Goal: Transaction & Acquisition: Obtain resource

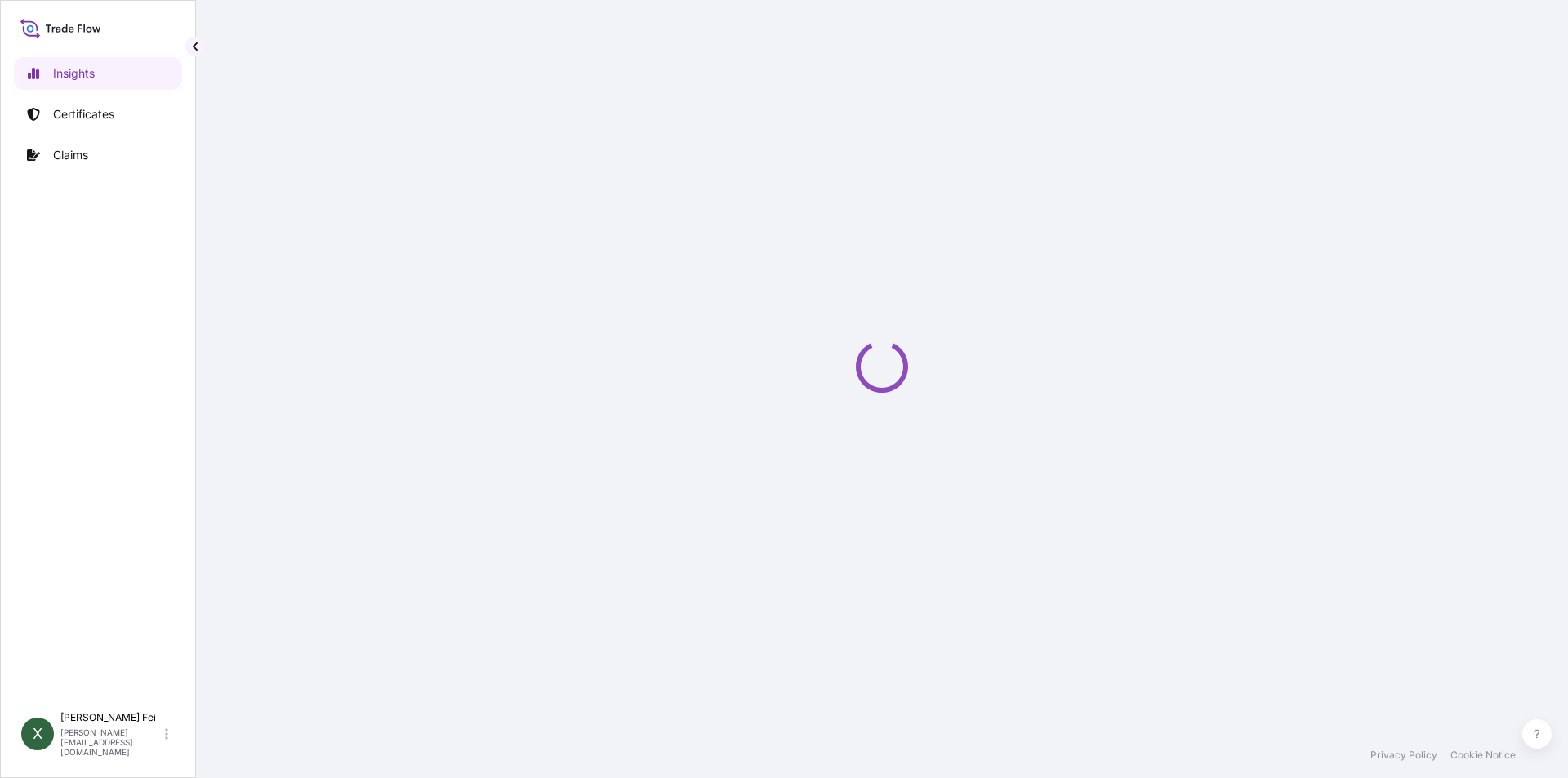
select select "2025"
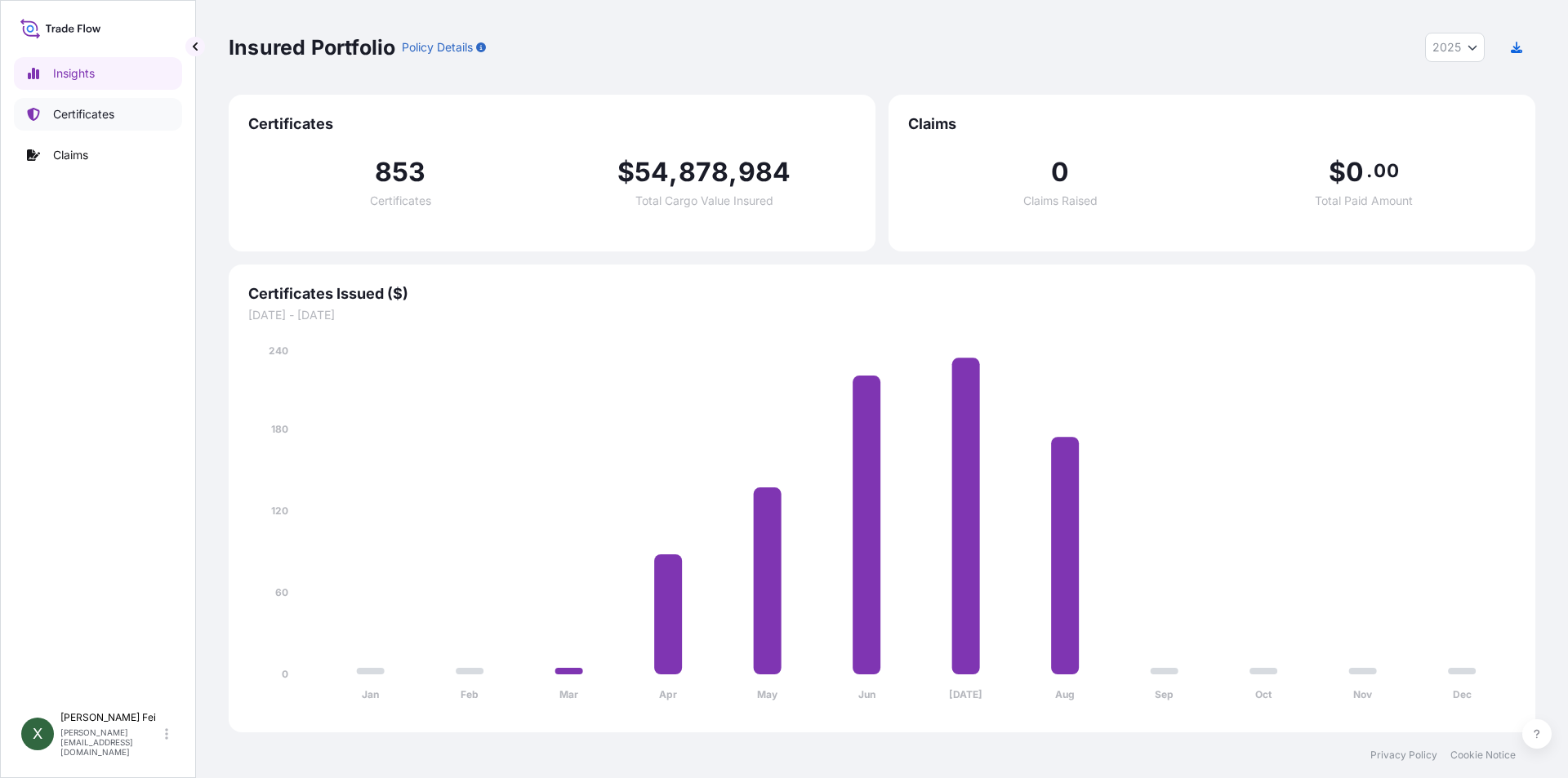
click at [77, 110] on p "Certificates" at bounding box center [83, 115] width 61 height 17
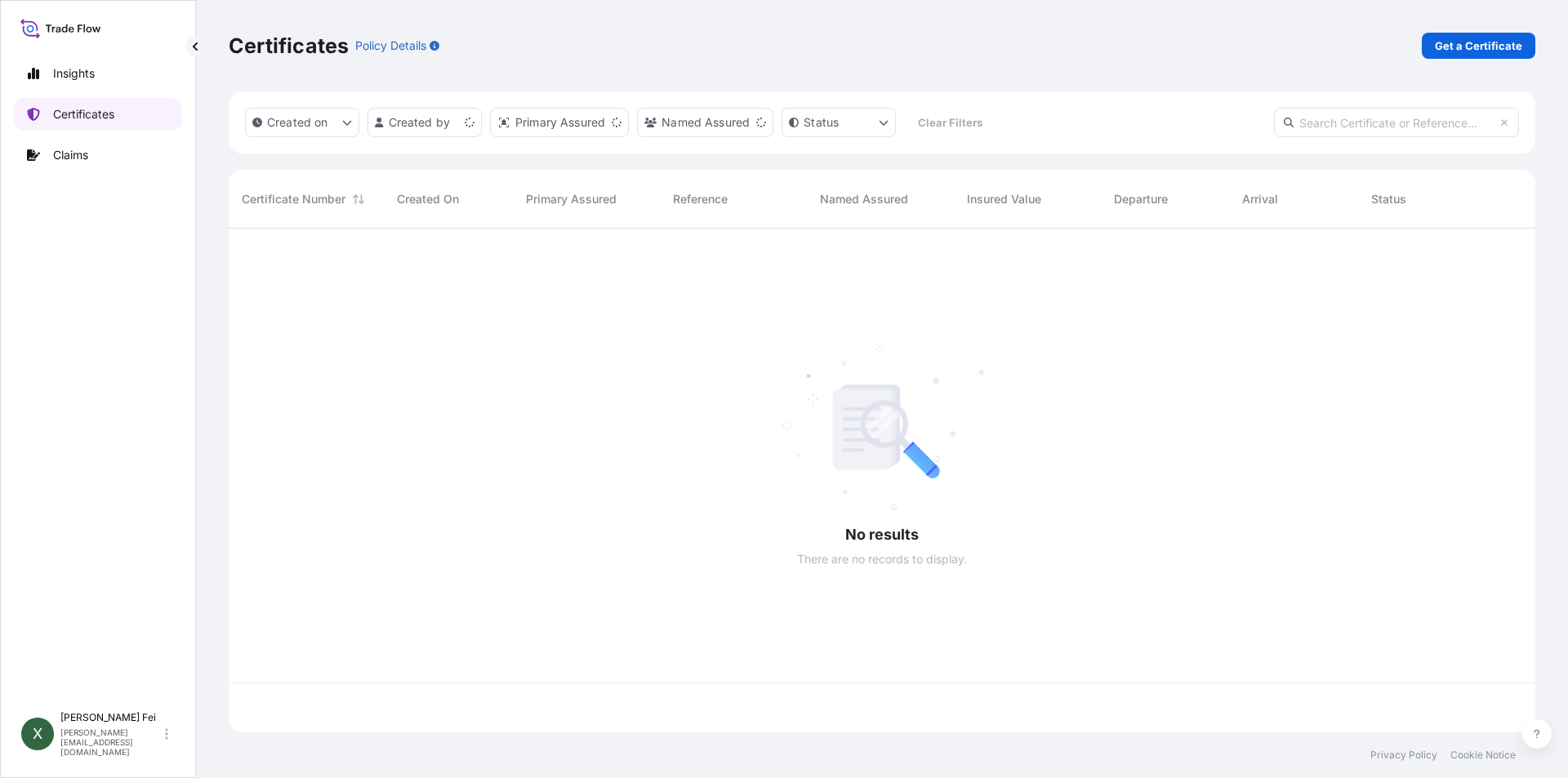
scroll to position [500, 1294]
click at [1483, 44] on p "Get a Certificate" at bounding box center [1478, 46] width 87 height 17
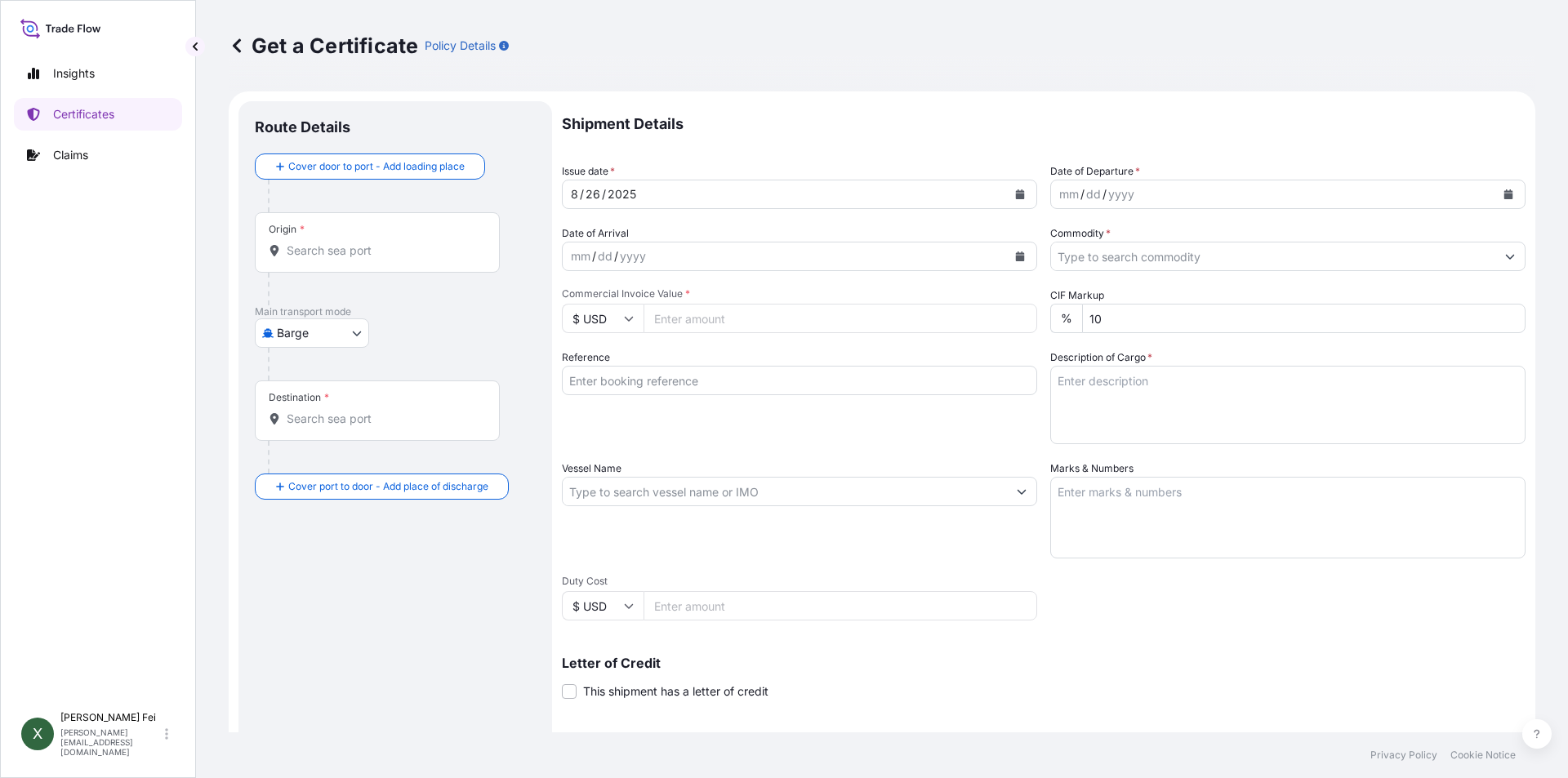
click at [336, 322] on body "Insights Certificates Claims X [PERSON_NAME] [PERSON_NAME][EMAIL_ADDRESS][DOMAI…" at bounding box center [784, 389] width 1568 height 778
click at [336, 470] on span "Ocean Vessel" at bounding box center [322, 463] width 73 height 17
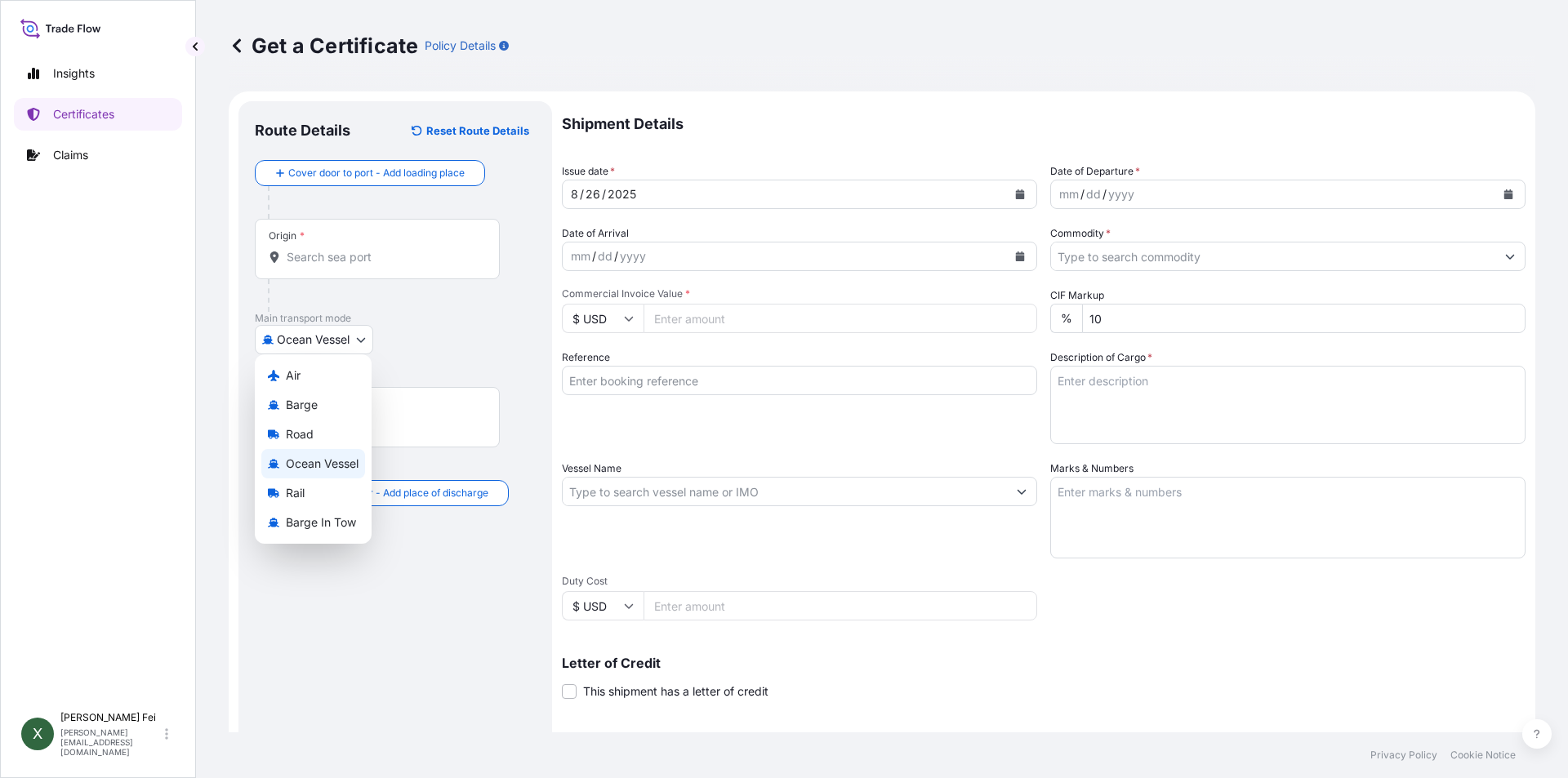
select select "Ocean Vessel"
click at [347, 251] on input "Origin *" at bounding box center [383, 257] width 193 height 17
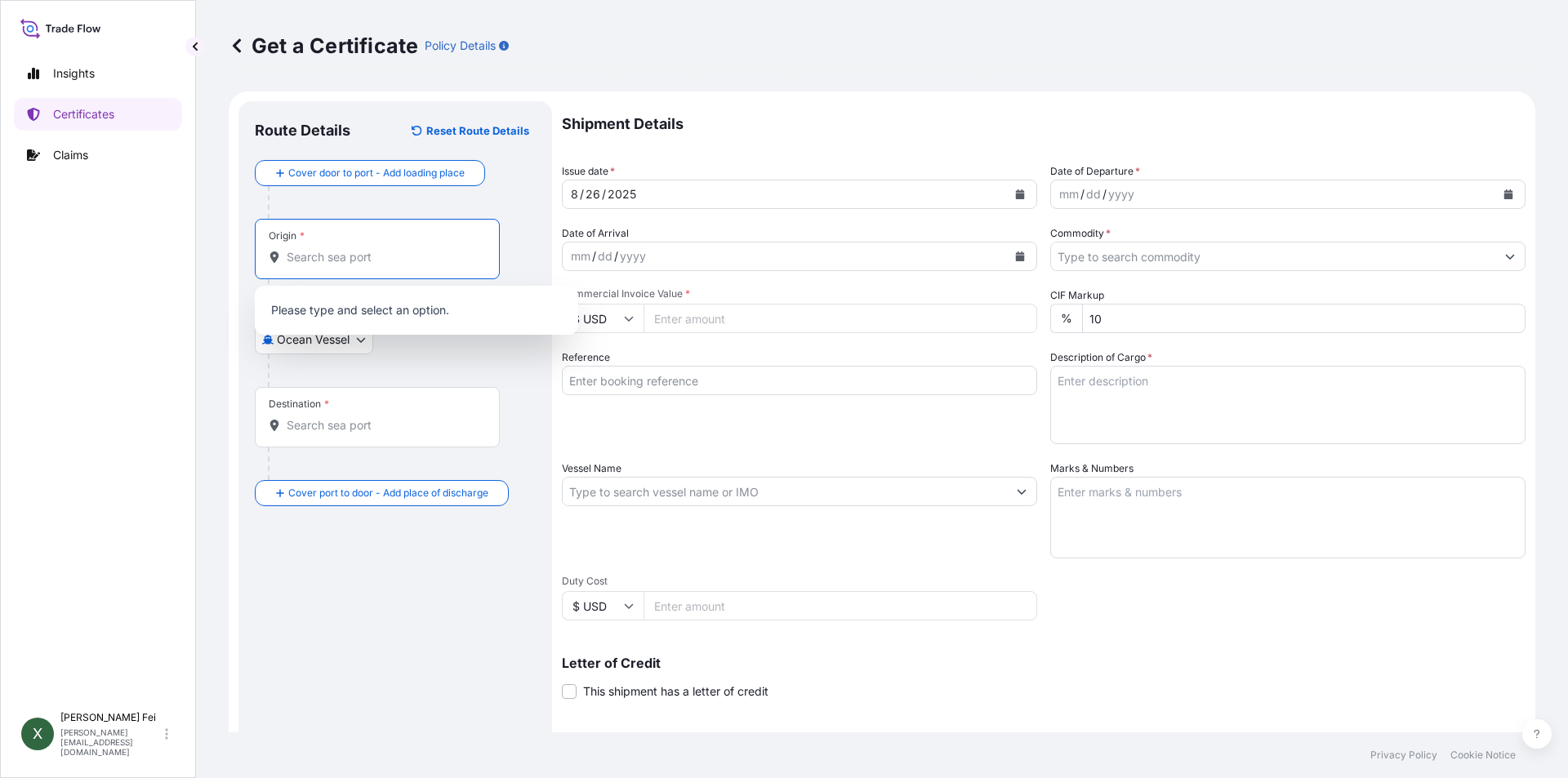
paste input "[GEOGRAPHIC_DATA]"
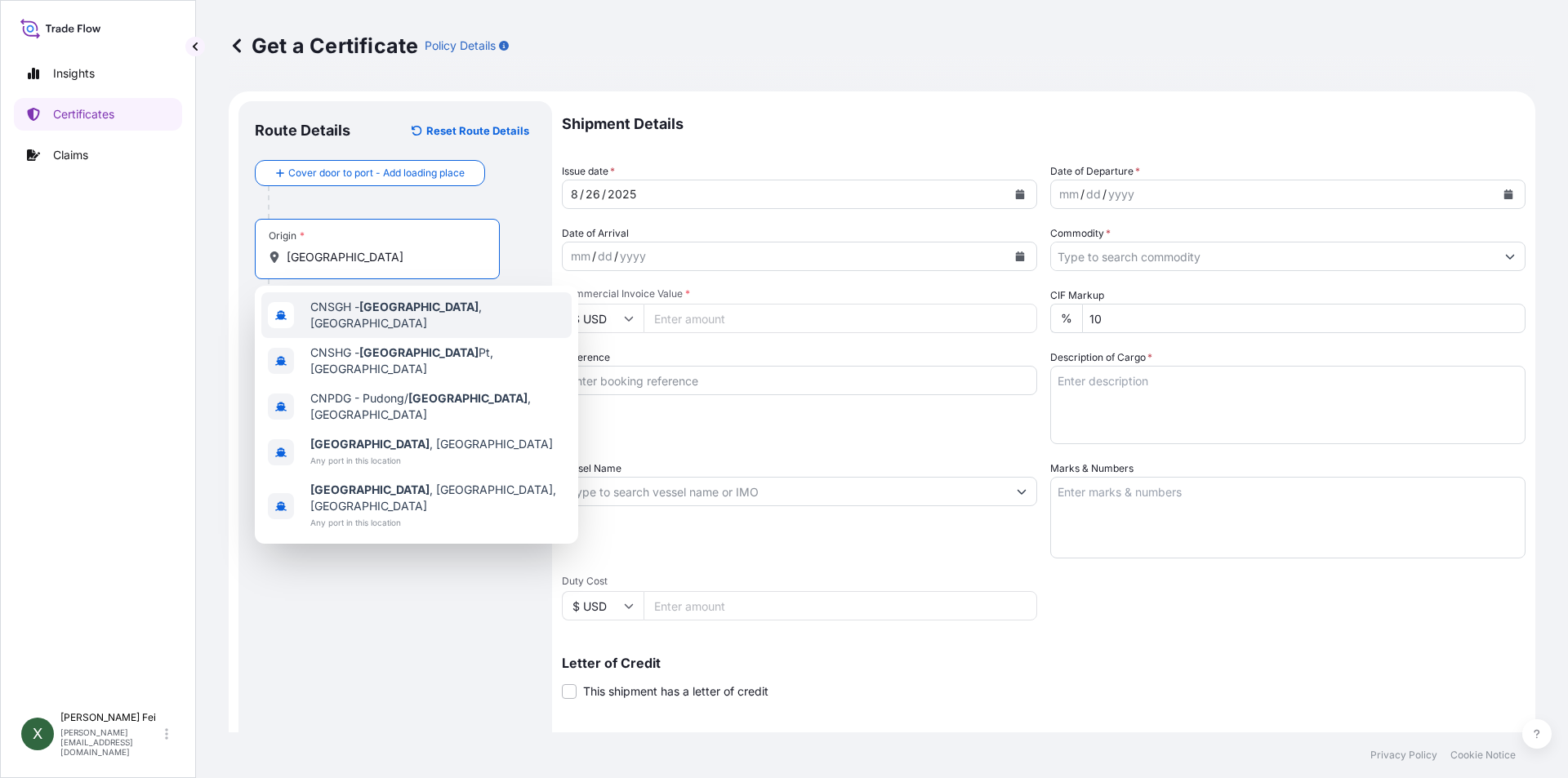
click at [432, 308] on span "CNSGH - [GEOGRAPHIC_DATA] , [GEOGRAPHIC_DATA]" at bounding box center [437, 315] width 255 height 32
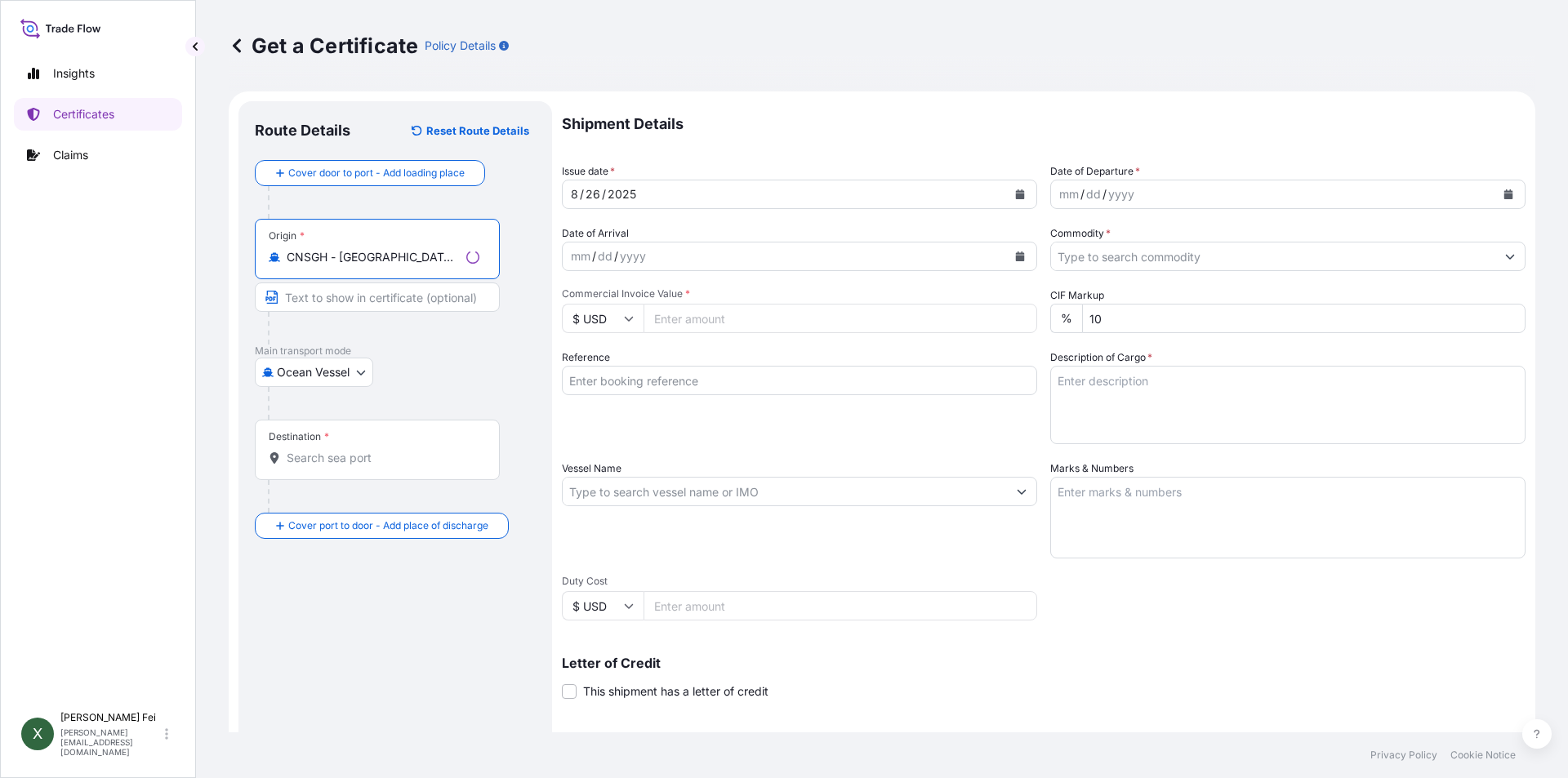
type input "CNSGH - [GEOGRAPHIC_DATA], [GEOGRAPHIC_DATA]"
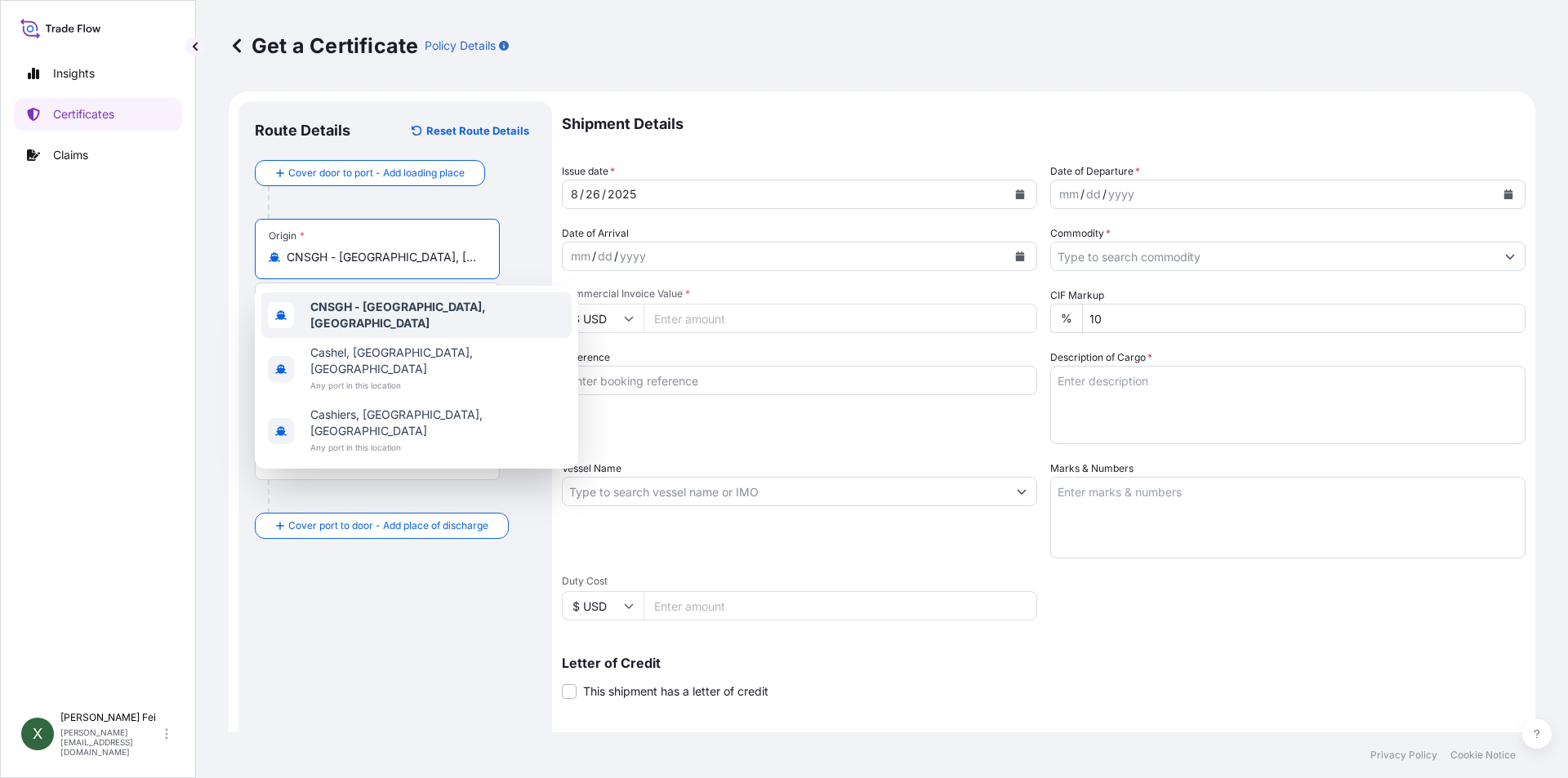
click at [422, 307] on b "CNSGH - [GEOGRAPHIC_DATA], [GEOGRAPHIC_DATA]" at bounding box center [398, 315] width 176 height 31
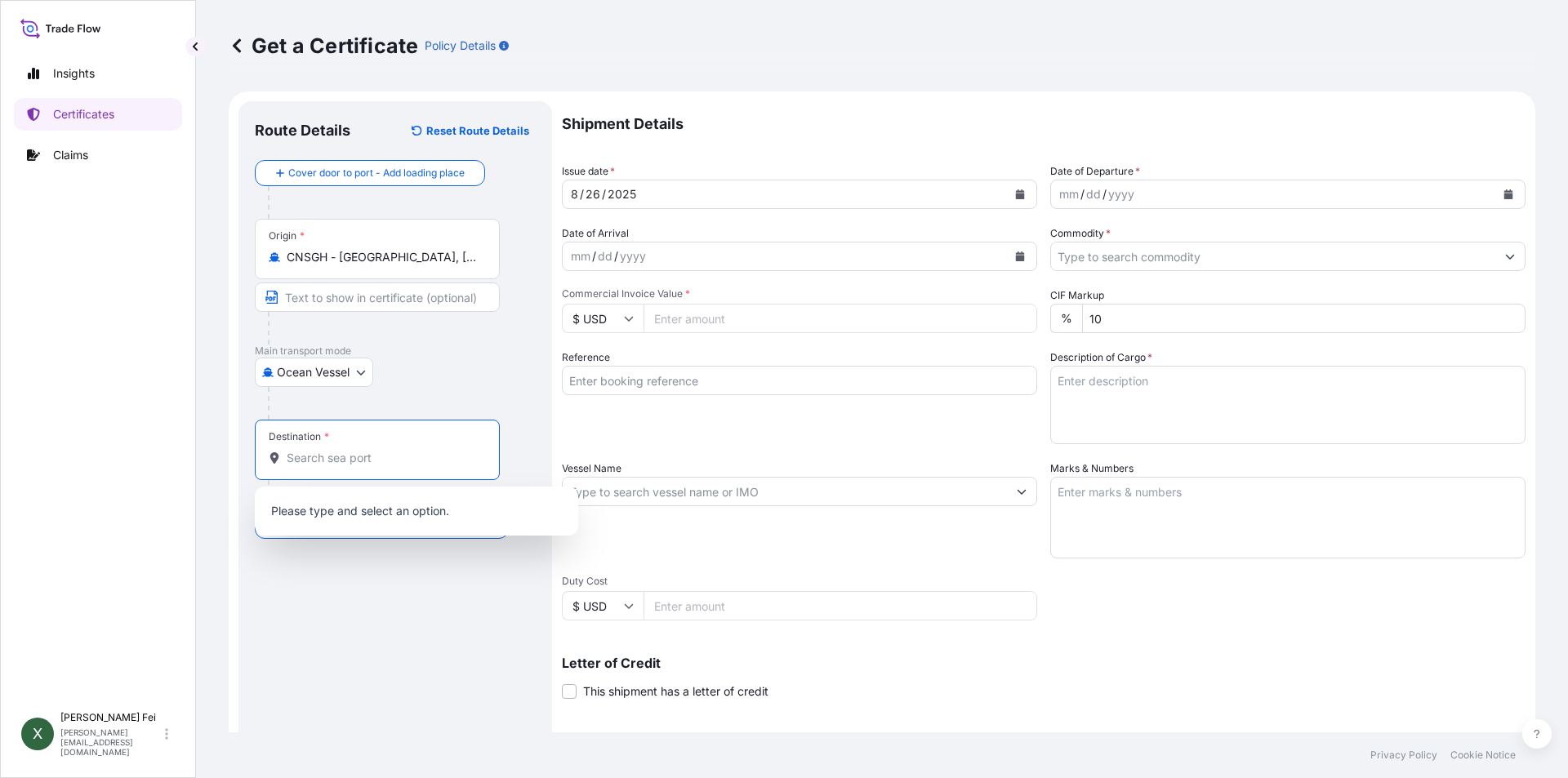
click at [359, 453] on input "Destination *" at bounding box center [383, 458] width 193 height 17
paste input "PORT KELANG"
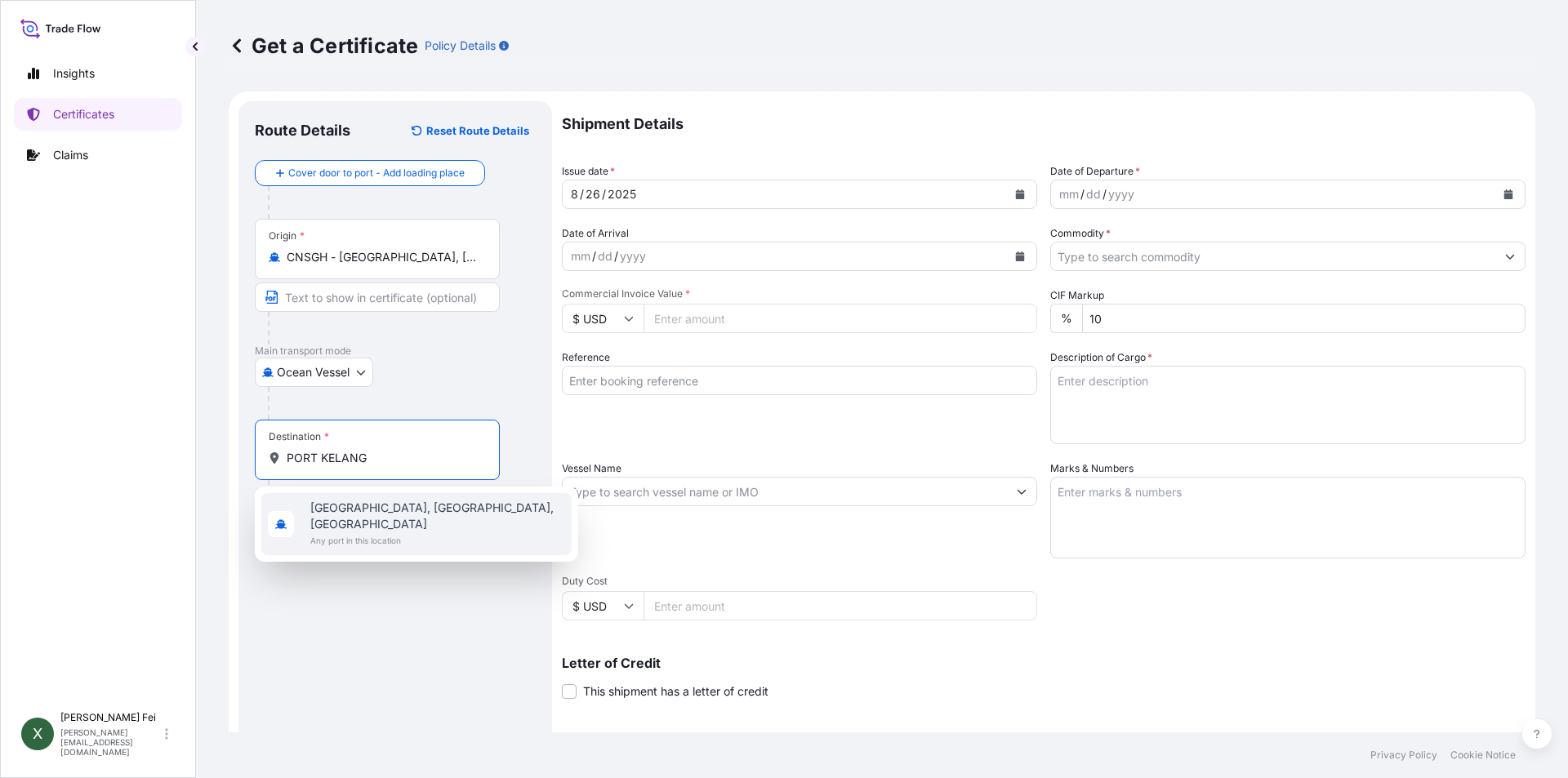
click at [393, 461] on input "PORT KELANG" at bounding box center [383, 458] width 193 height 17
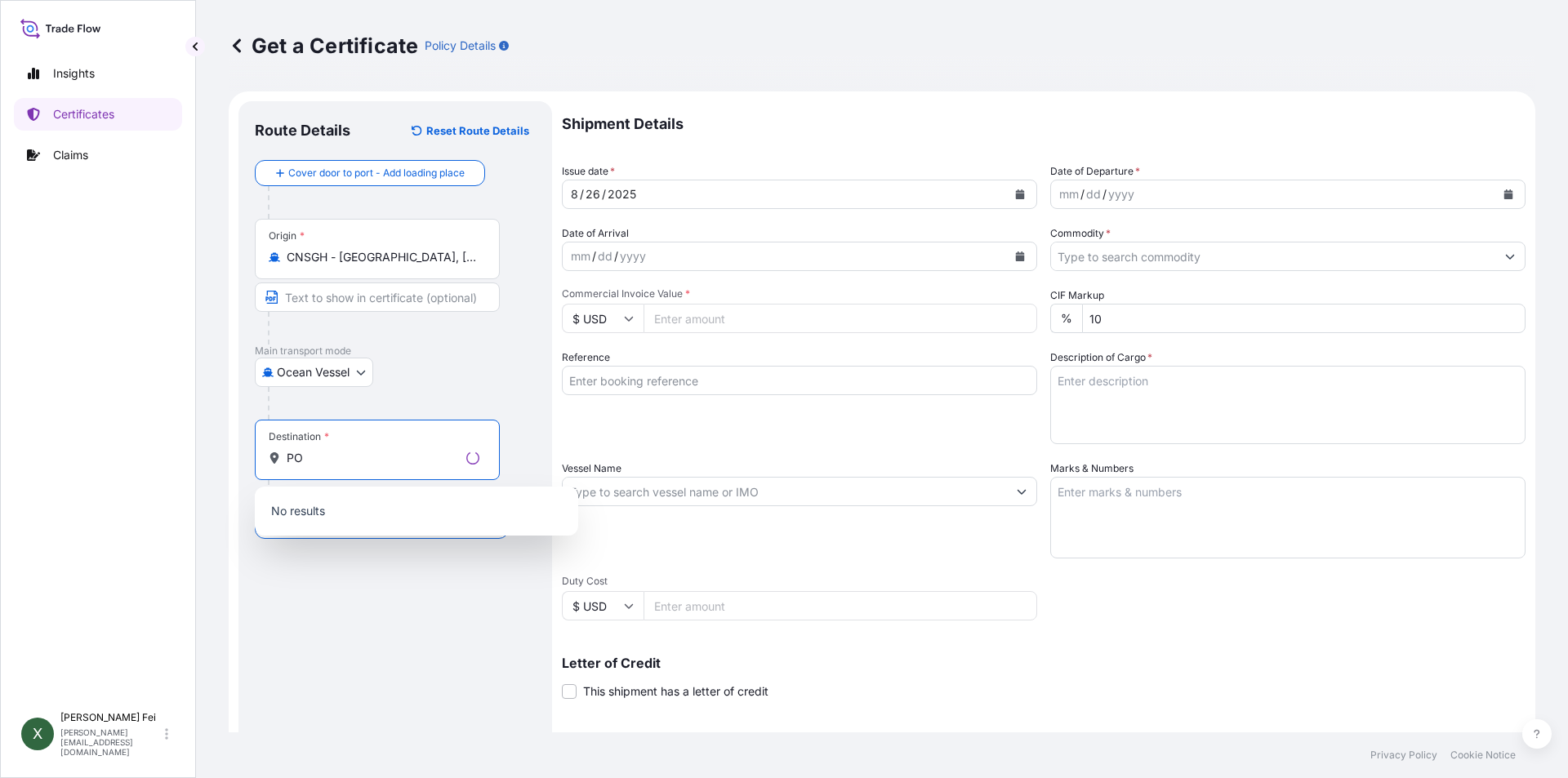
type input "P"
click at [393, 461] on input "MYPKG" at bounding box center [373, 458] width 173 height 17
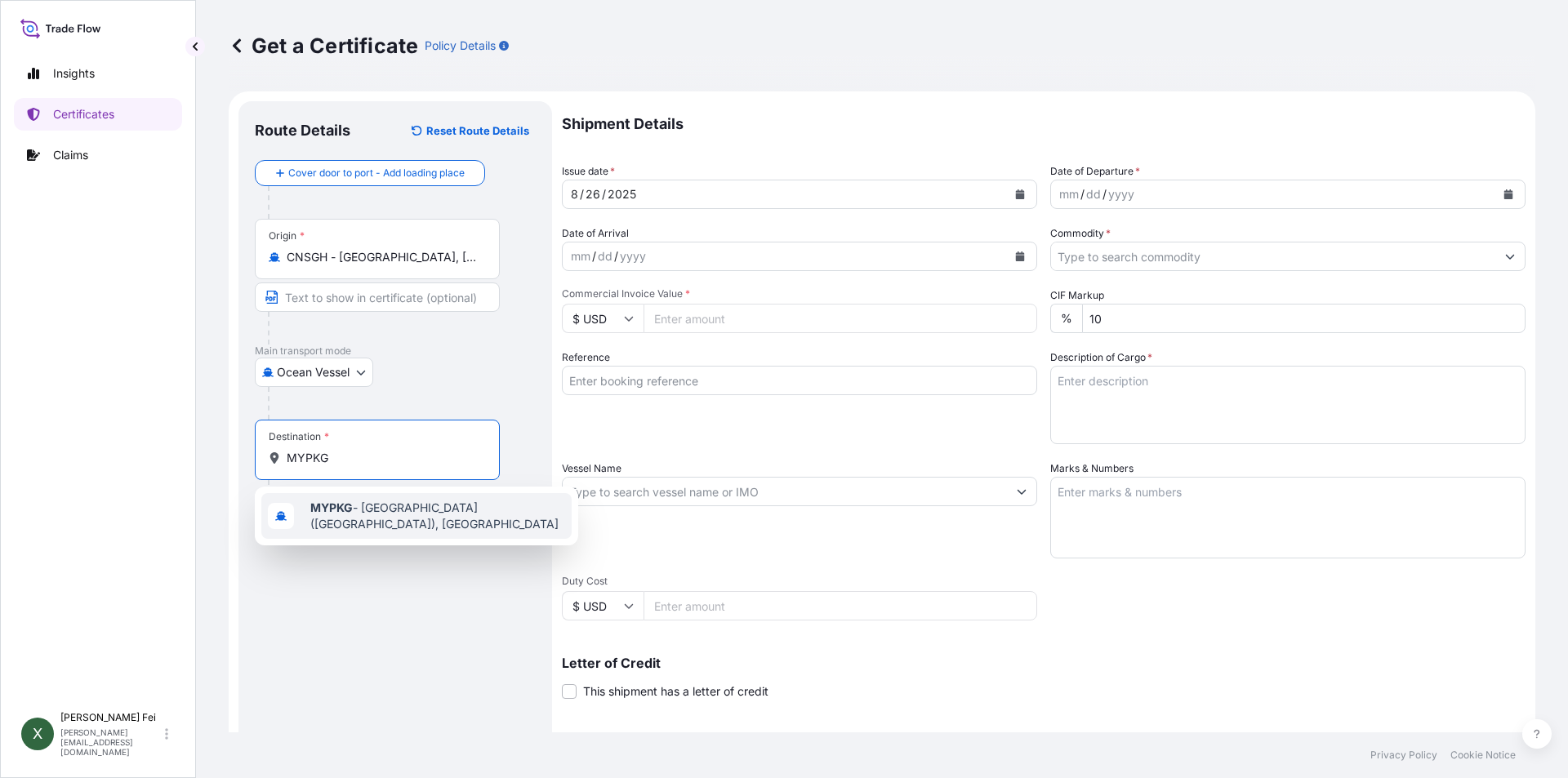
click at [417, 521] on span "MYPKG - [GEOGRAPHIC_DATA] ([GEOGRAPHIC_DATA]), [GEOGRAPHIC_DATA]" at bounding box center [437, 515] width 255 height 32
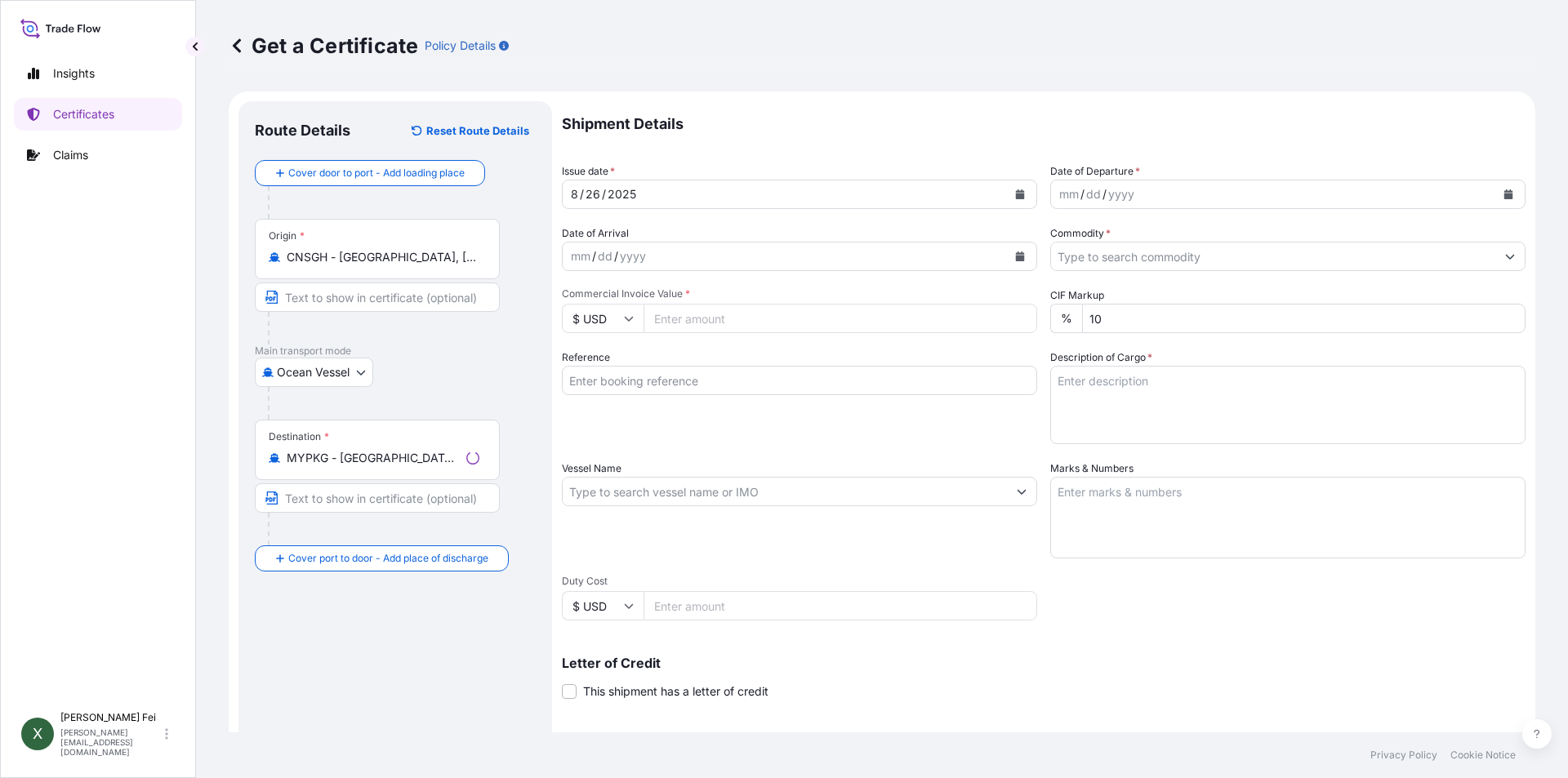
click at [380, 672] on div "Route Details Reset Route Details Cover door to port - Add loading place Place …" at bounding box center [394, 512] width 280 height 791
click at [419, 654] on div "Route Details Reset Route Details Cover door to port - Add loading place Place …" at bounding box center [394, 512] width 280 height 791
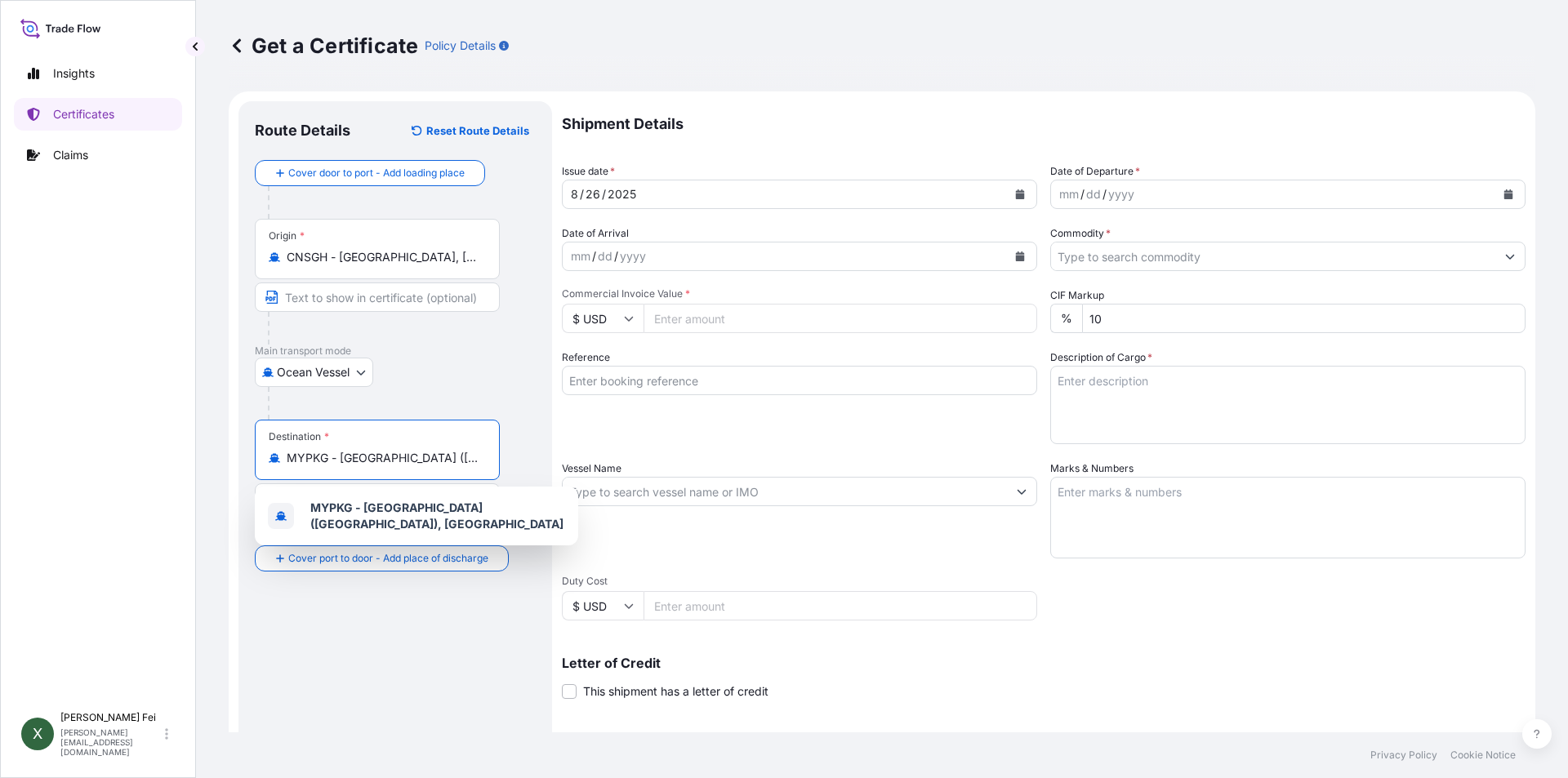
click at [468, 458] on input "MYPKG - [GEOGRAPHIC_DATA] ([GEOGRAPHIC_DATA]), [GEOGRAPHIC_DATA]" at bounding box center [383, 458] width 193 height 17
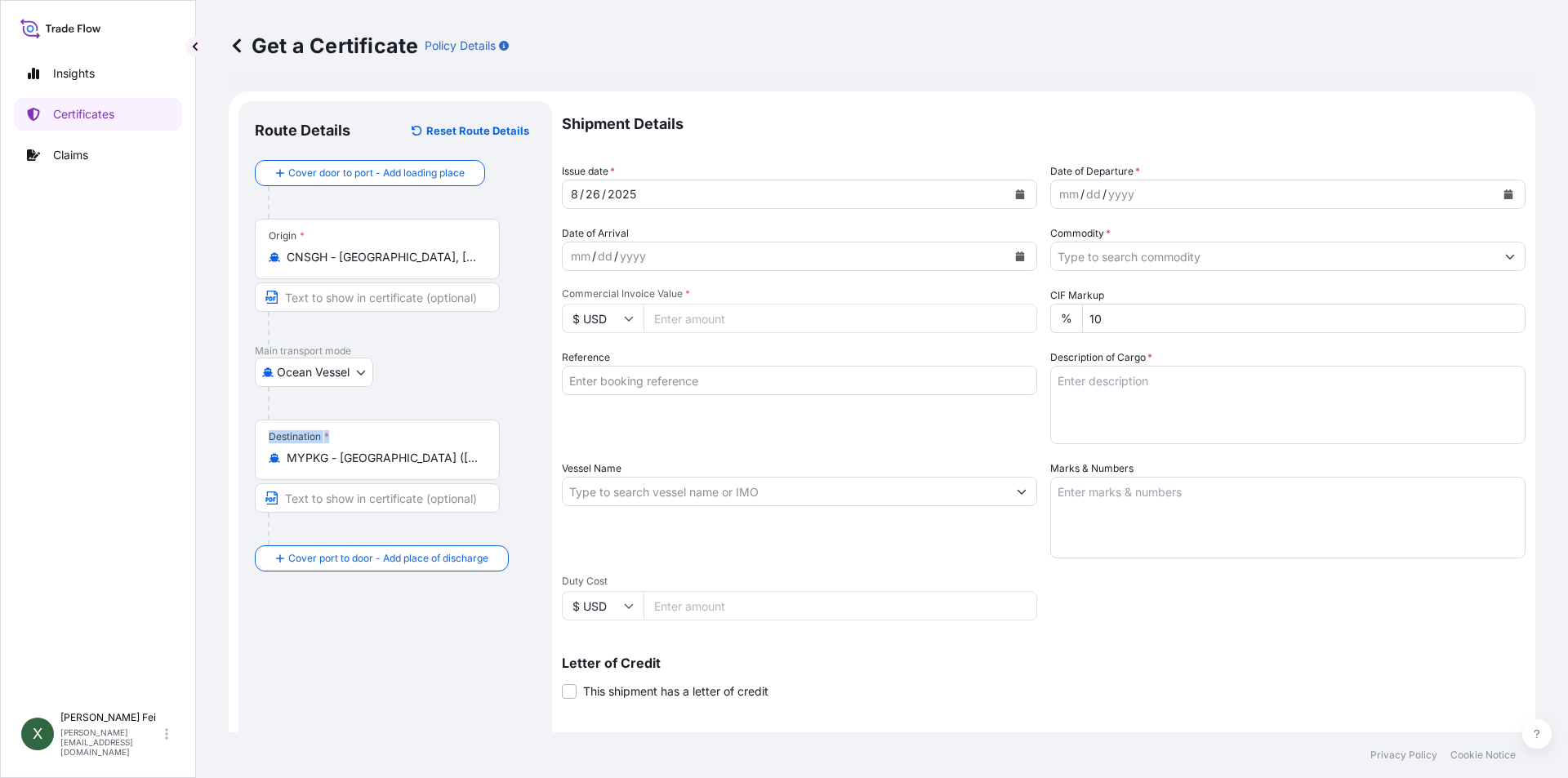
drag, startPoint x: 479, startPoint y: 458, endPoint x: 247, endPoint y: 444, distance: 232.4
click at [247, 444] on div "Route Details Reset Route Details Cover door to port - Add loading place Place …" at bounding box center [395, 512] width 314 height 823
click at [392, 629] on div "Route Details Reset Route Details Cover door to port - Add loading place Place …" at bounding box center [394, 512] width 280 height 791
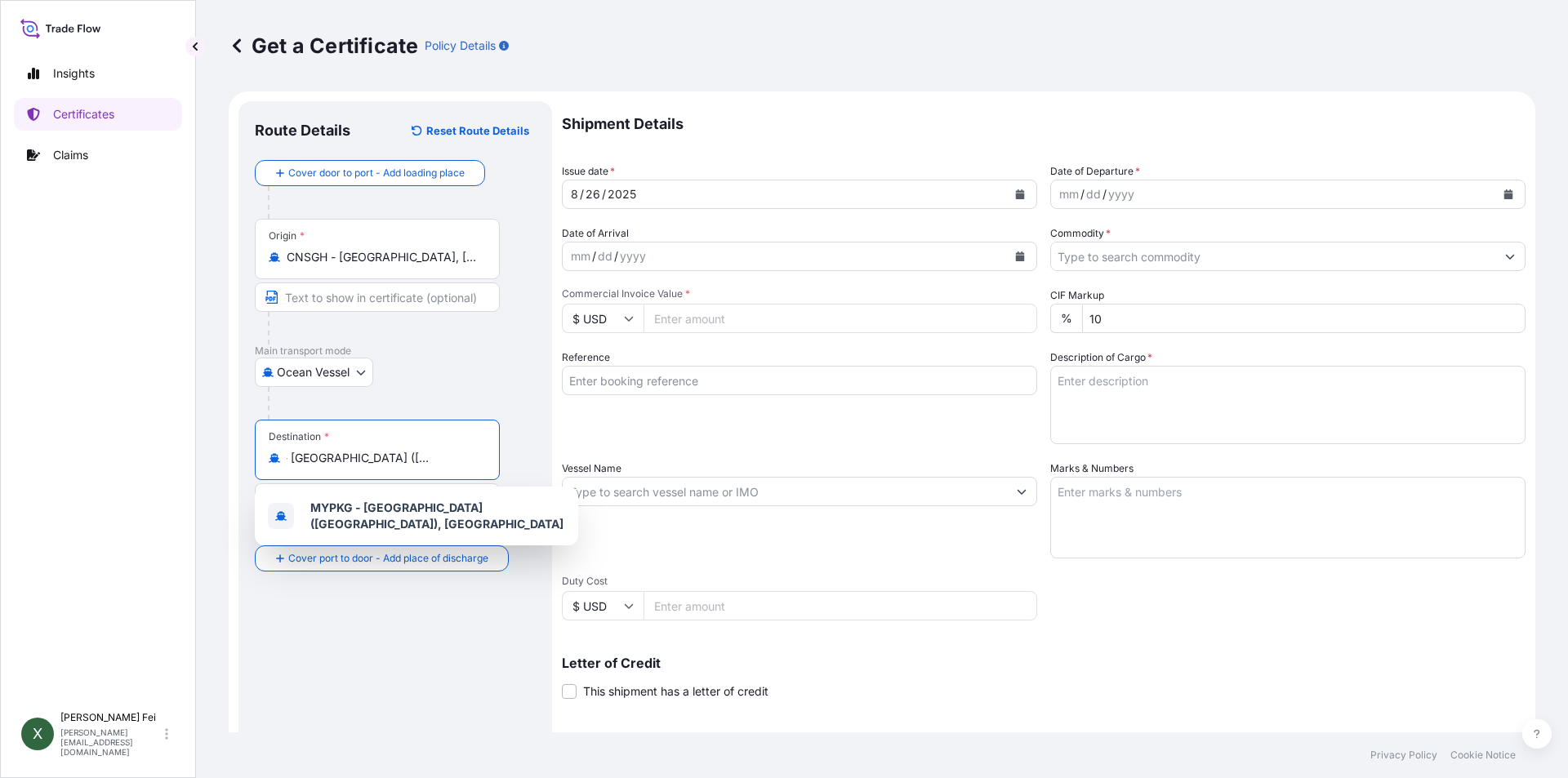
scroll to position [0, 73]
drag, startPoint x: 466, startPoint y: 453, endPoint x: 474, endPoint y: 455, distance: 8.2
click at [474, 455] on input "MYPKG - [GEOGRAPHIC_DATA] ([GEOGRAPHIC_DATA]), [GEOGRAPHIC_DATA]" at bounding box center [383, 458] width 193 height 17
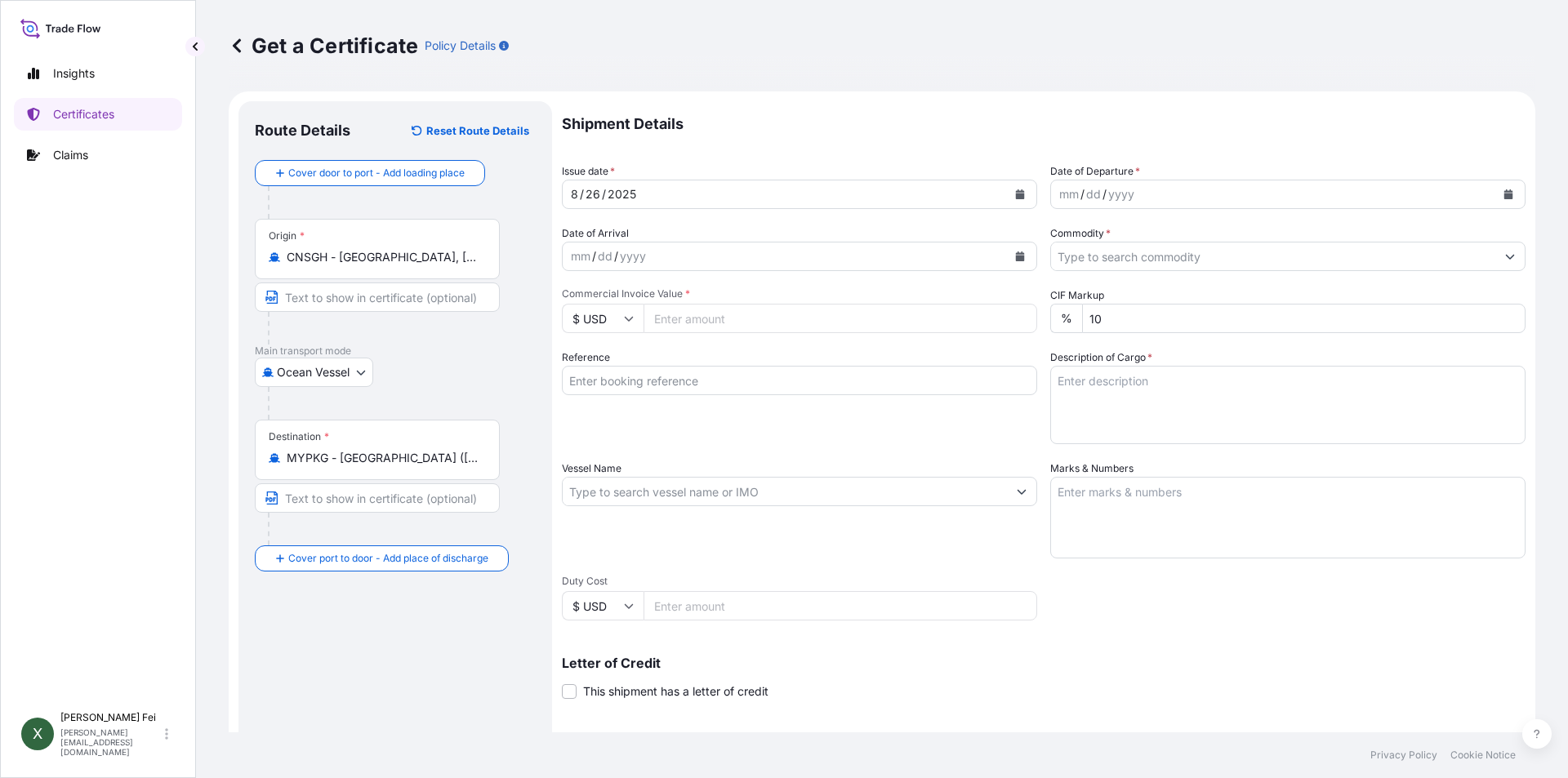
drag, startPoint x: 486, startPoint y: 463, endPoint x: 386, endPoint y: 462, distance: 100.0
click at [386, 462] on div "Destination * MYPKG - [GEOGRAPHIC_DATA] ([GEOGRAPHIC_DATA]), [GEOGRAPHIC_DATA]" at bounding box center [377, 449] width 245 height 60
click at [386, 462] on input "MYPKG - [GEOGRAPHIC_DATA] ([GEOGRAPHIC_DATA]), [GEOGRAPHIC_DATA]" at bounding box center [383, 458] width 193 height 17
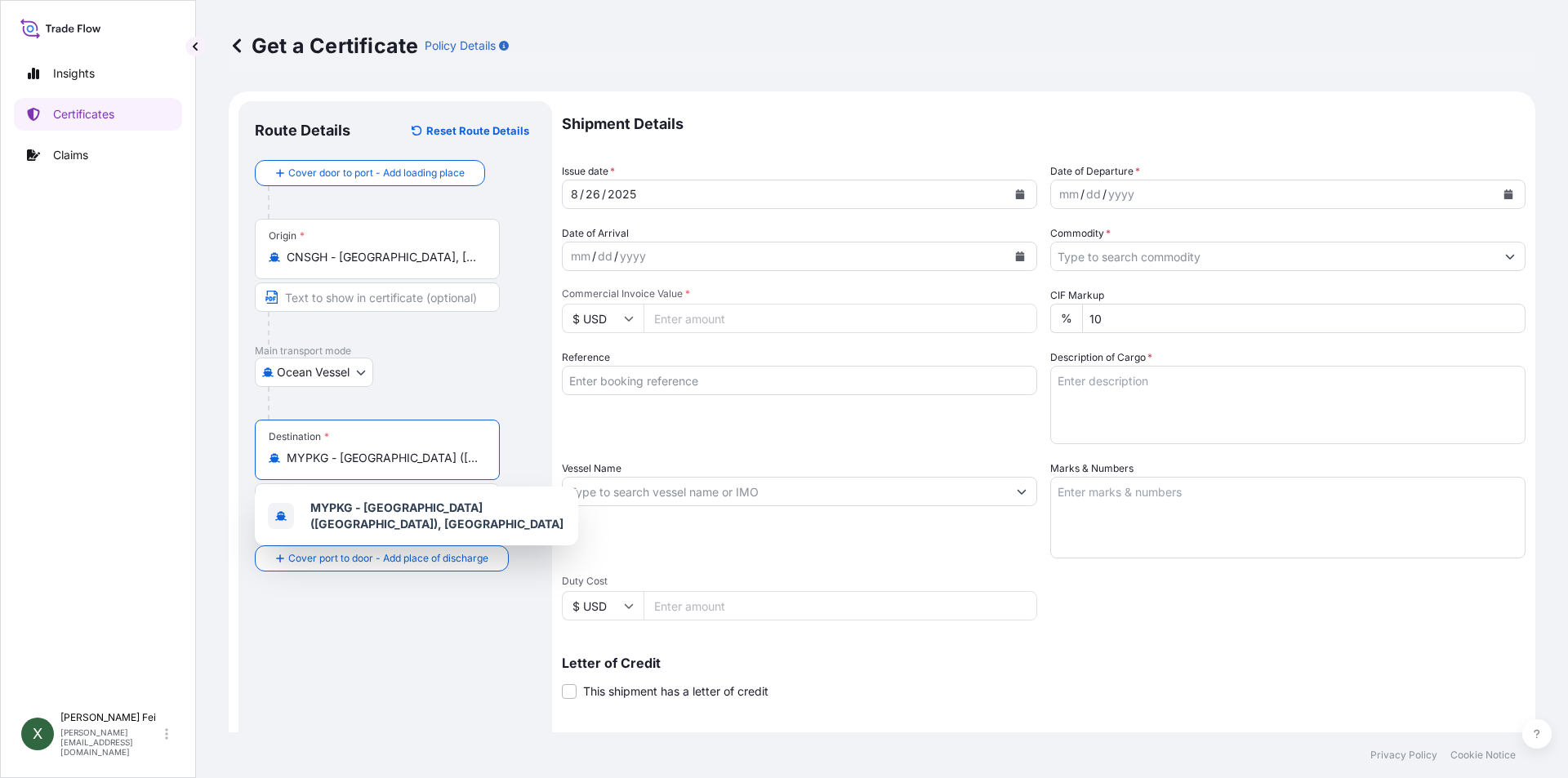
scroll to position [0, 73]
drag, startPoint x: 340, startPoint y: 456, endPoint x: 502, endPoint y: 454, distance: 162.0
click at [502, 454] on div "Destination * MYPKG - [GEOGRAPHIC_DATA] ([GEOGRAPHIC_DATA]), [GEOGRAPHIC_DATA]" at bounding box center [394, 482] width 280 height 126
type input "M"
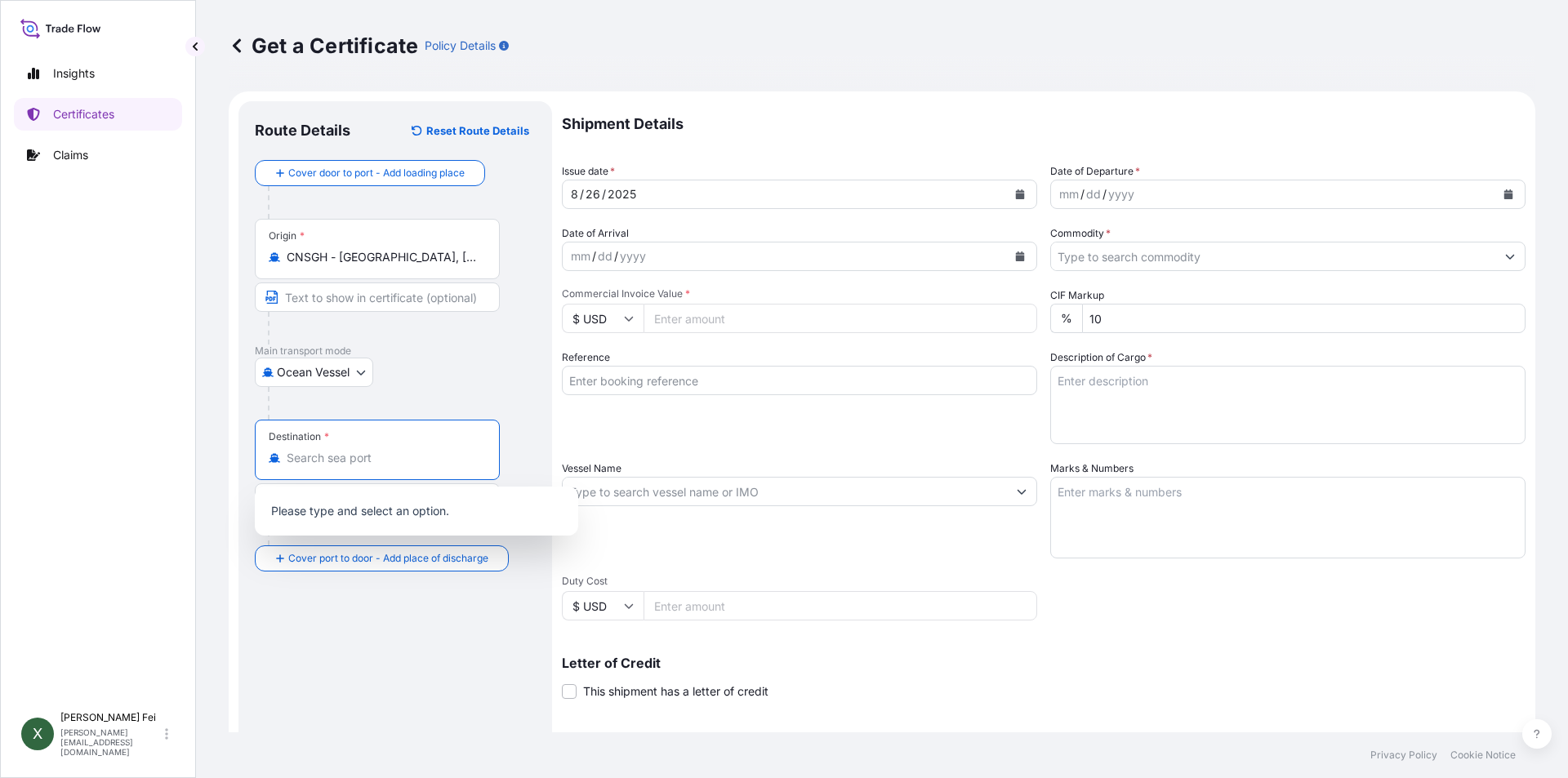
paste input "PORT KELANG"
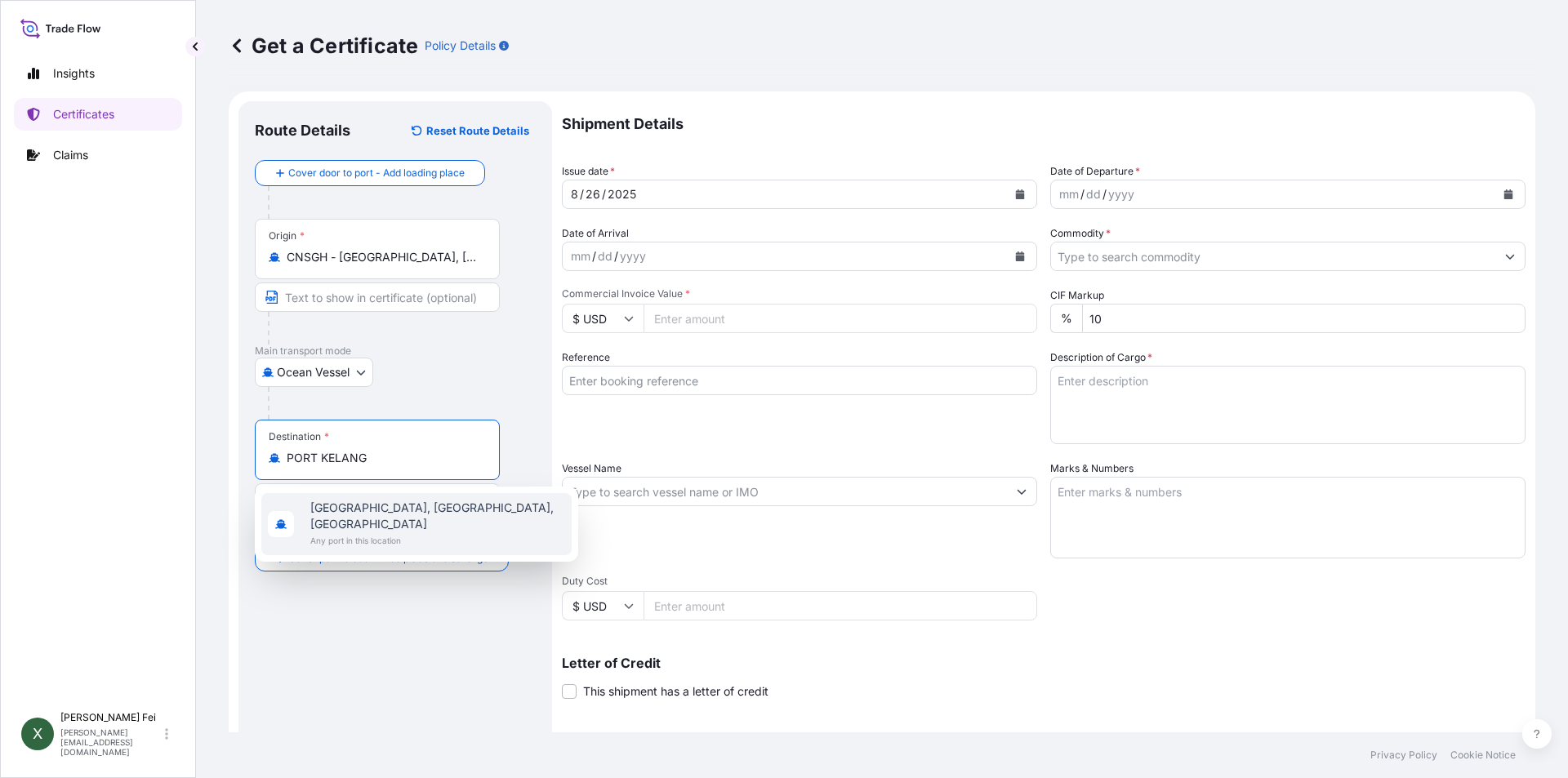
click at [412, 463] on input "PORT KELANG" at bounding box center [383, 458] width 193 height 17
click at [377, 462] on input "PORT KELANG" at bounding box center [383, 458] width 193 height 17
drag, startPoint x: 377, startPoint y: 462, endPoint x: 246, endPoint y: 456, distance: 131.1
click at [246, 456] on div "Route Details Reset Route Details Cover door to port - Add loading place Place …" at bounding box center [395, 512] width 314 height 823
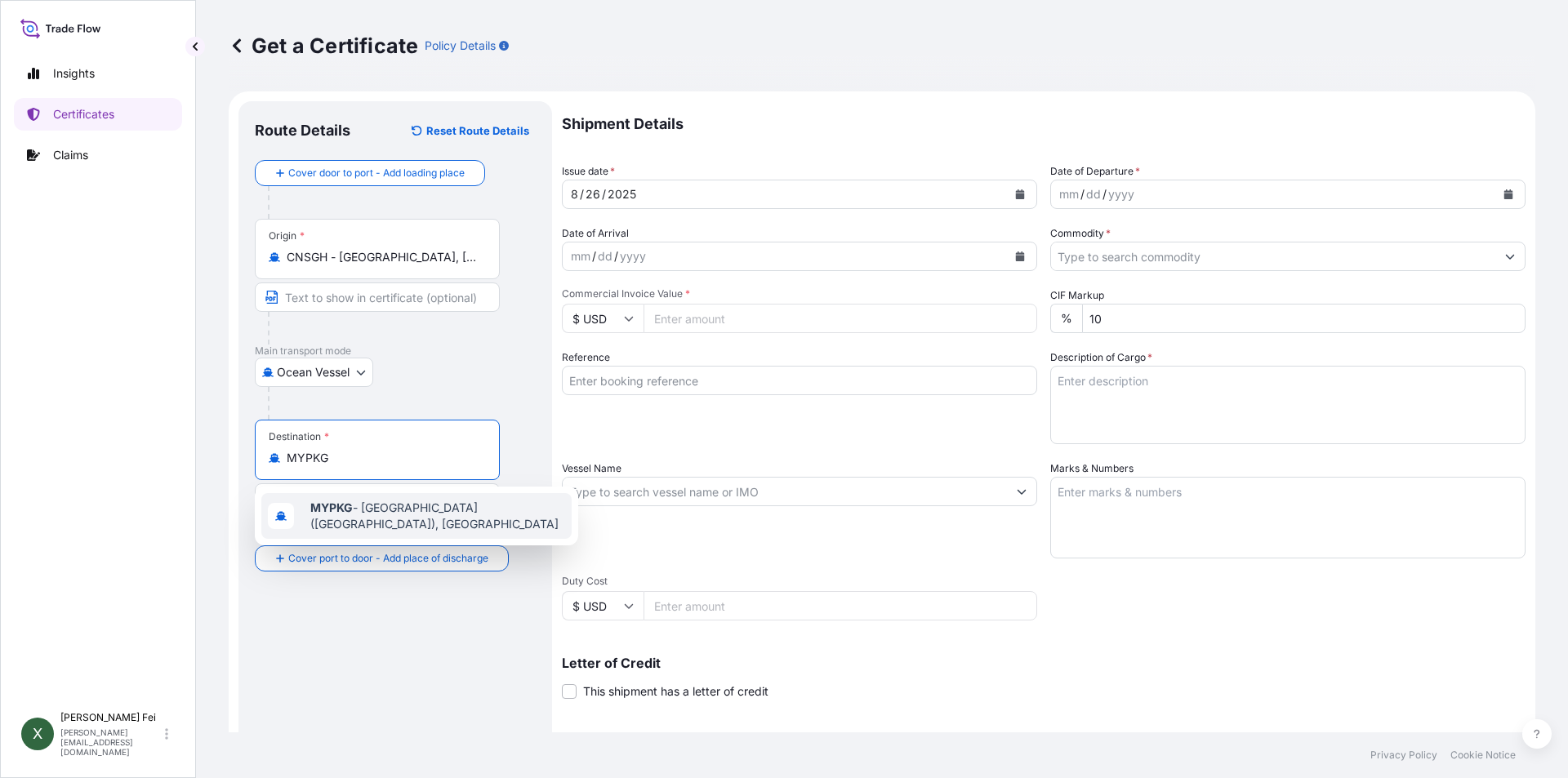
click at [385, 511] on span "MYPKG - [GEOGRAPHIC_DATA] ([GEOGRAPHIC_DATA]), [GEOGRAPHIC_DATA]" at bounding box center [437, 515] width 255 height 32
type input "MYPKG - [GEOGRAPHIC_DATA] ([GEOGRAPHIC_DATA]), [GEOGRAPHIC_DATA]"
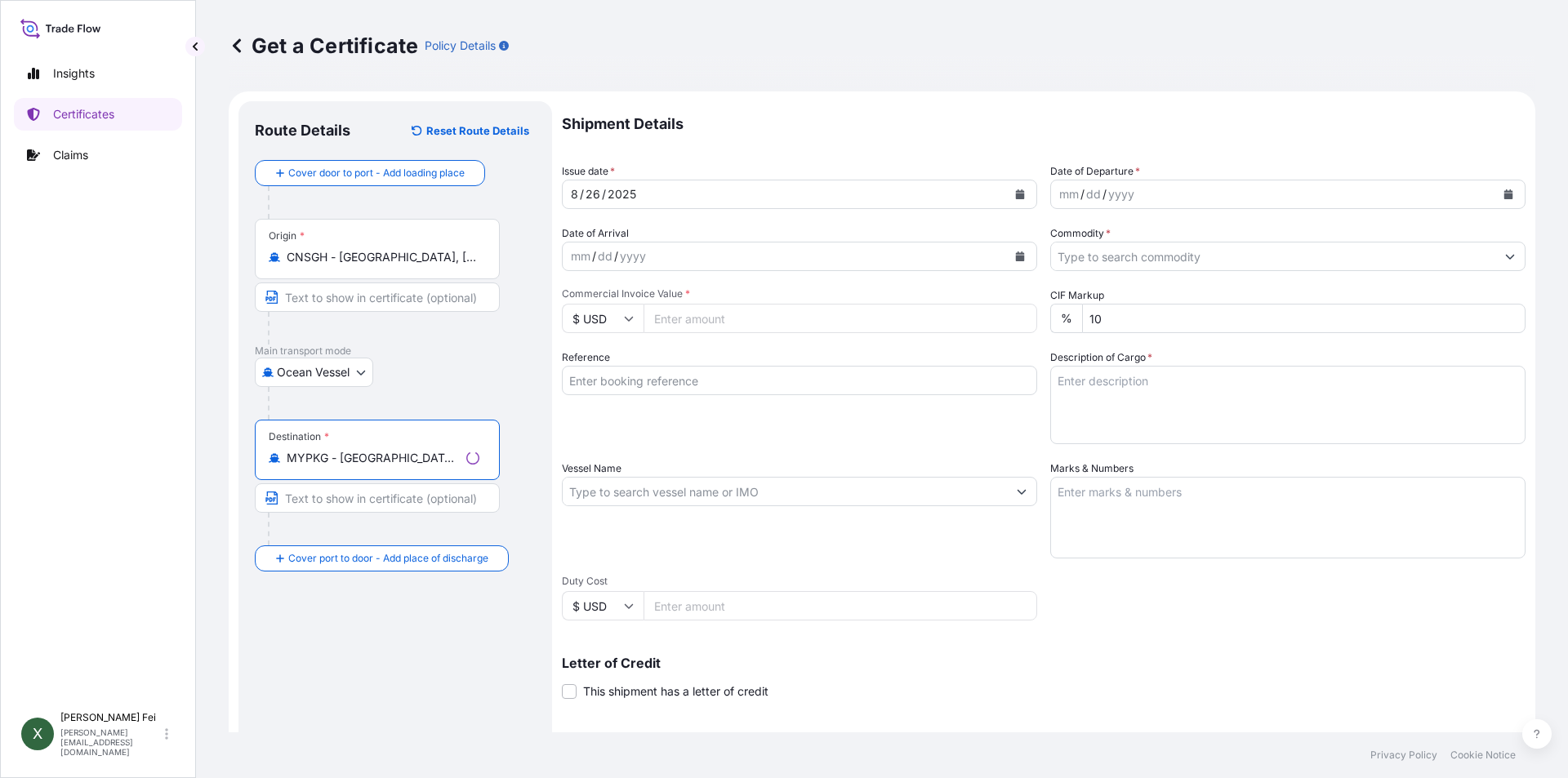
click at [420, 669] on div "Route Details Reset Route Details Cover door to port - Add loading place Place …" at bounding box center [394, 512] width 280 height 791
click at [1007, 197] on button "Calendar" at bounding box center [1020, 194] width 26 height 26
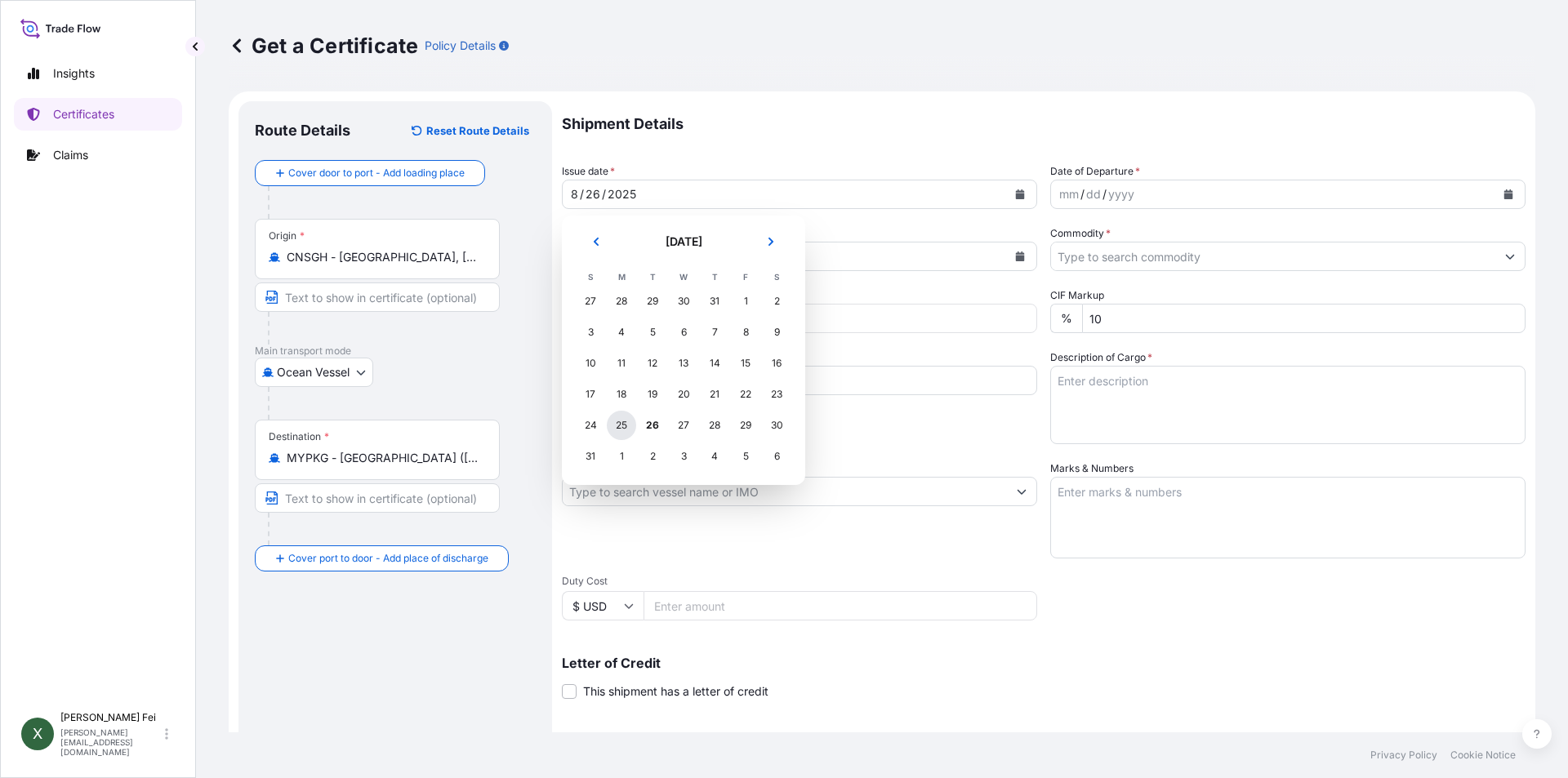
click at [624, 426] on div "25" at bounding box center [621, 426] width 30 height 30
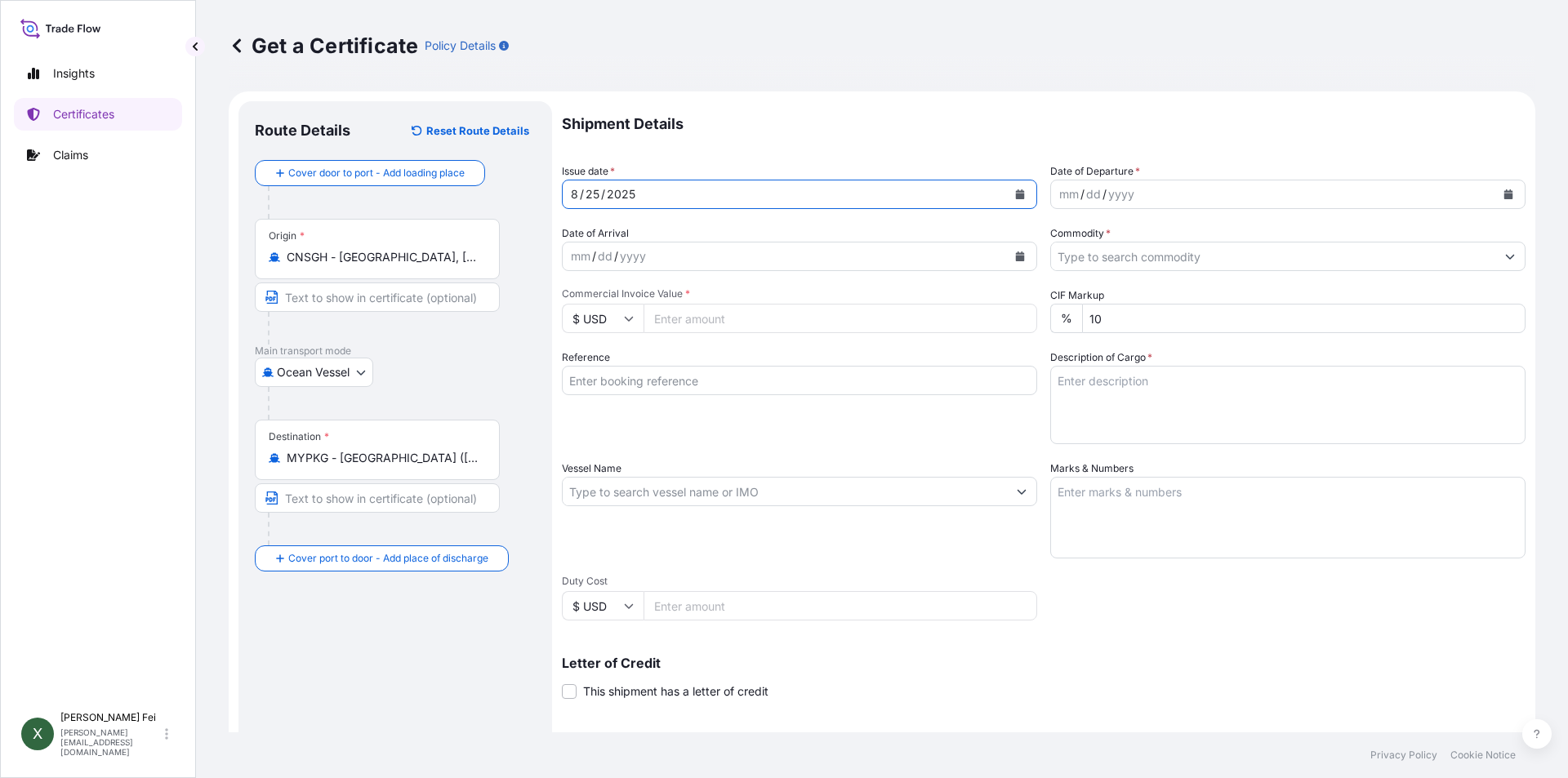
click at [1495, 195] on button "Calendar" at bounding box center [1508, 194] width 26 height 26
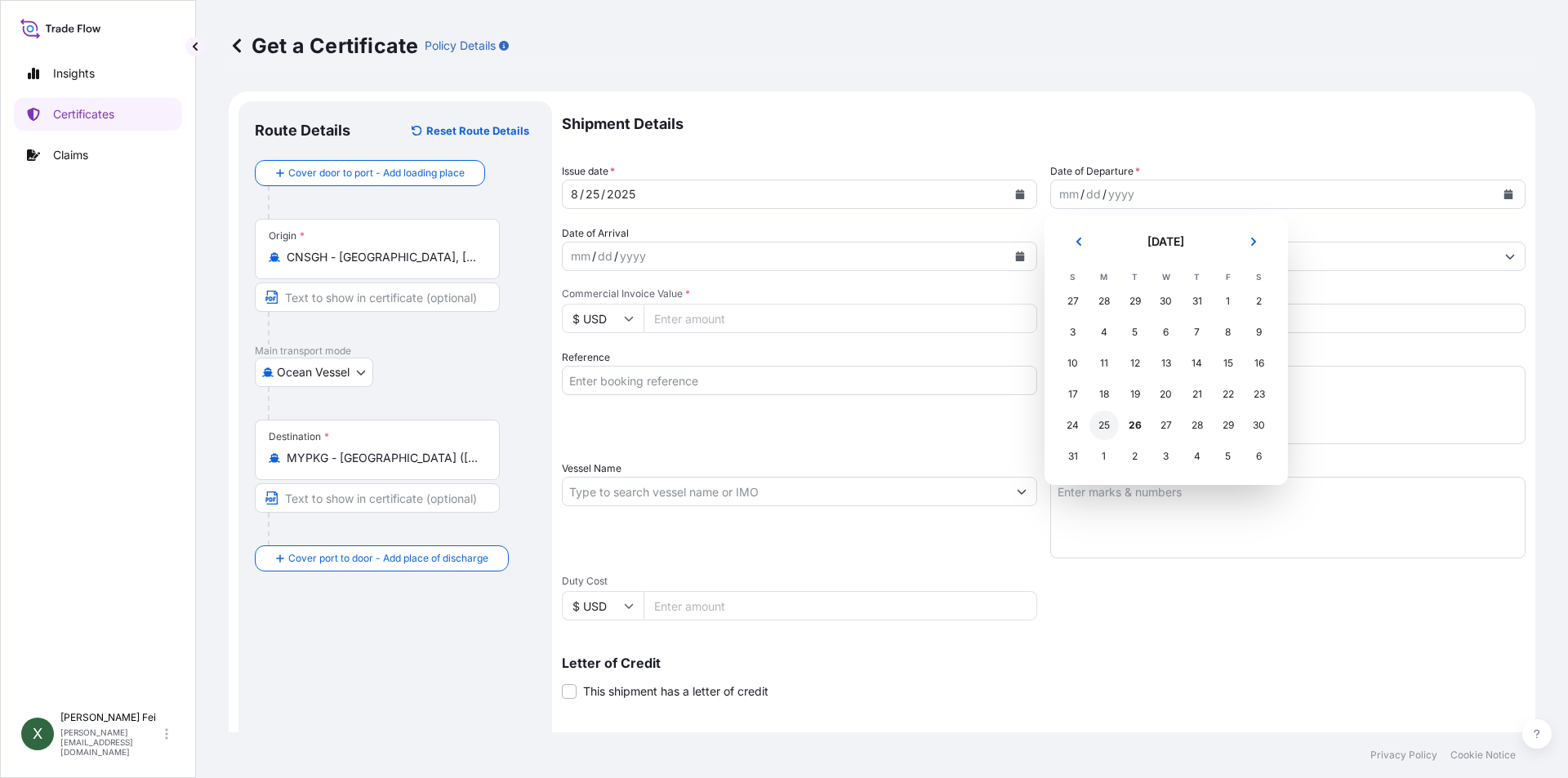
click at [1101, 423] on div "25" at bounding box center [1104, 426] width 30 height 30
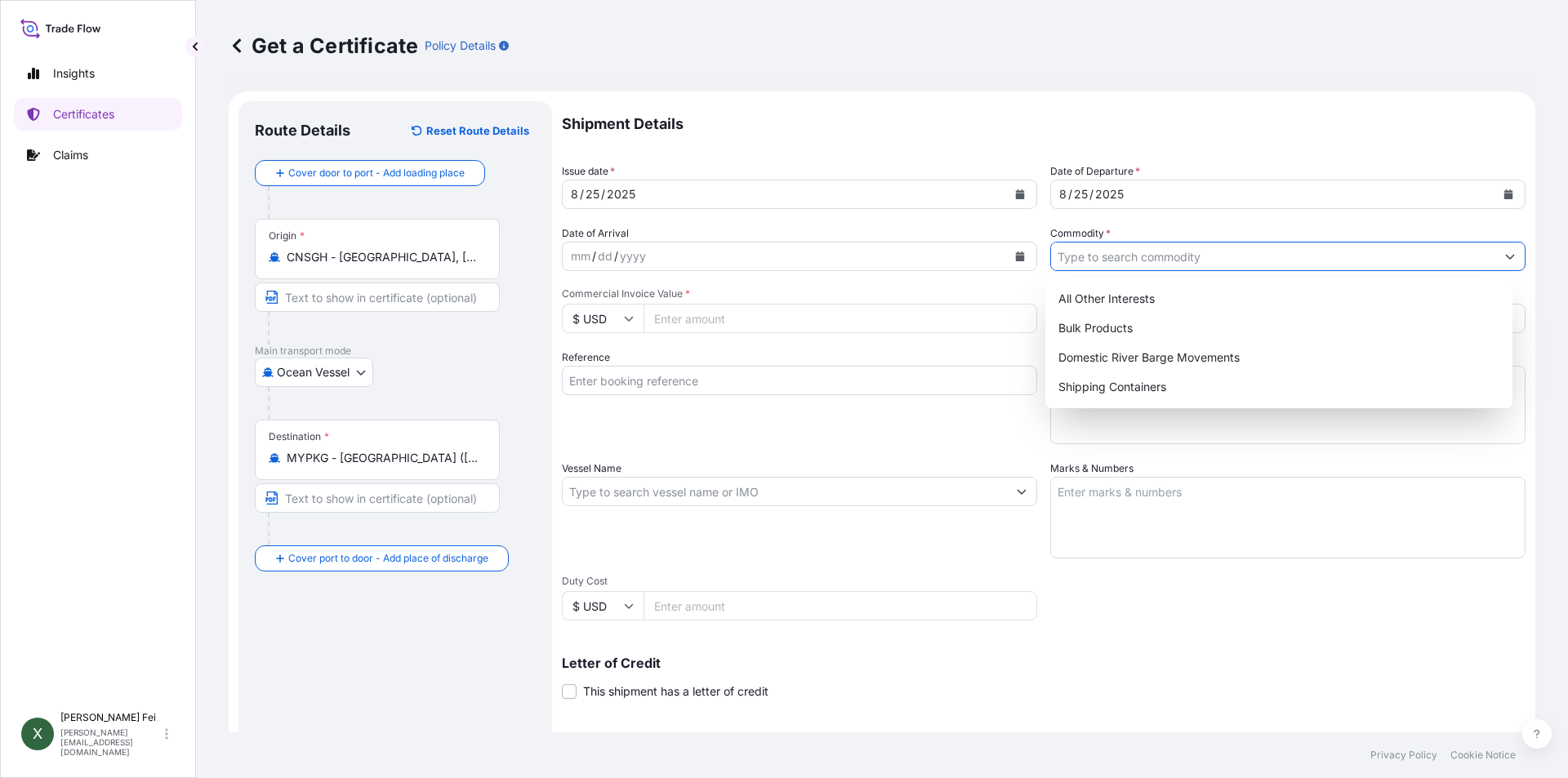
click at [1121, 261] on input "Commodity *" at bounding box center [1273, 256] width 444 height 30
click at [1097, 394] on div "Shipping Containers" at bounding box center [1278, 387] width 454 height 30
type input "Shipping Containers"
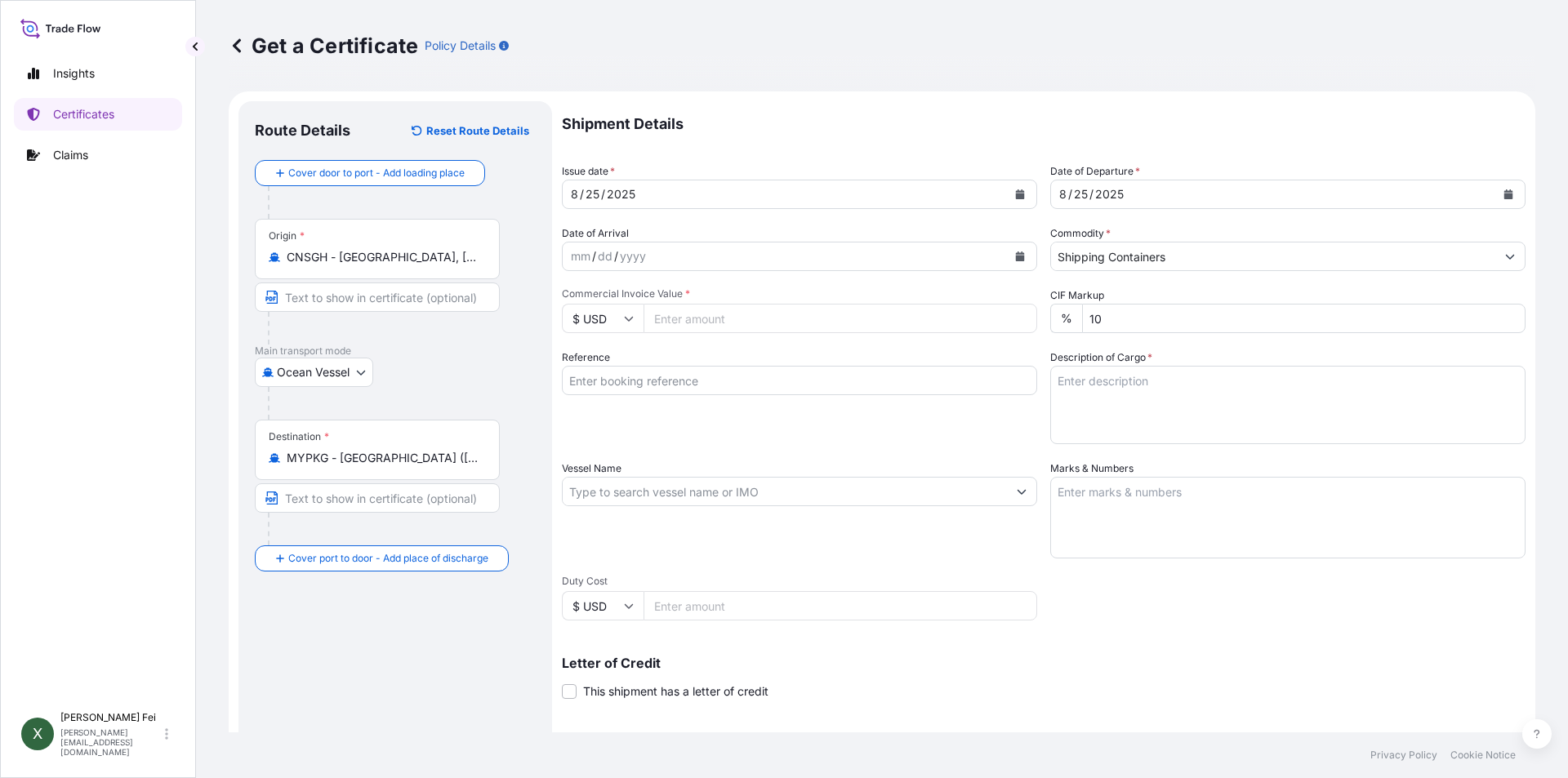
click at [772, 324] on input "Commercial Invoice Value *" at bounding box center [840, 318] width 393 height 30
type input "22500"
click at [750, 385] on input "Reference" at bounding box center [799, 380] width 475 height 30
paste input "CPL0350657"
type input "CPL0350657"
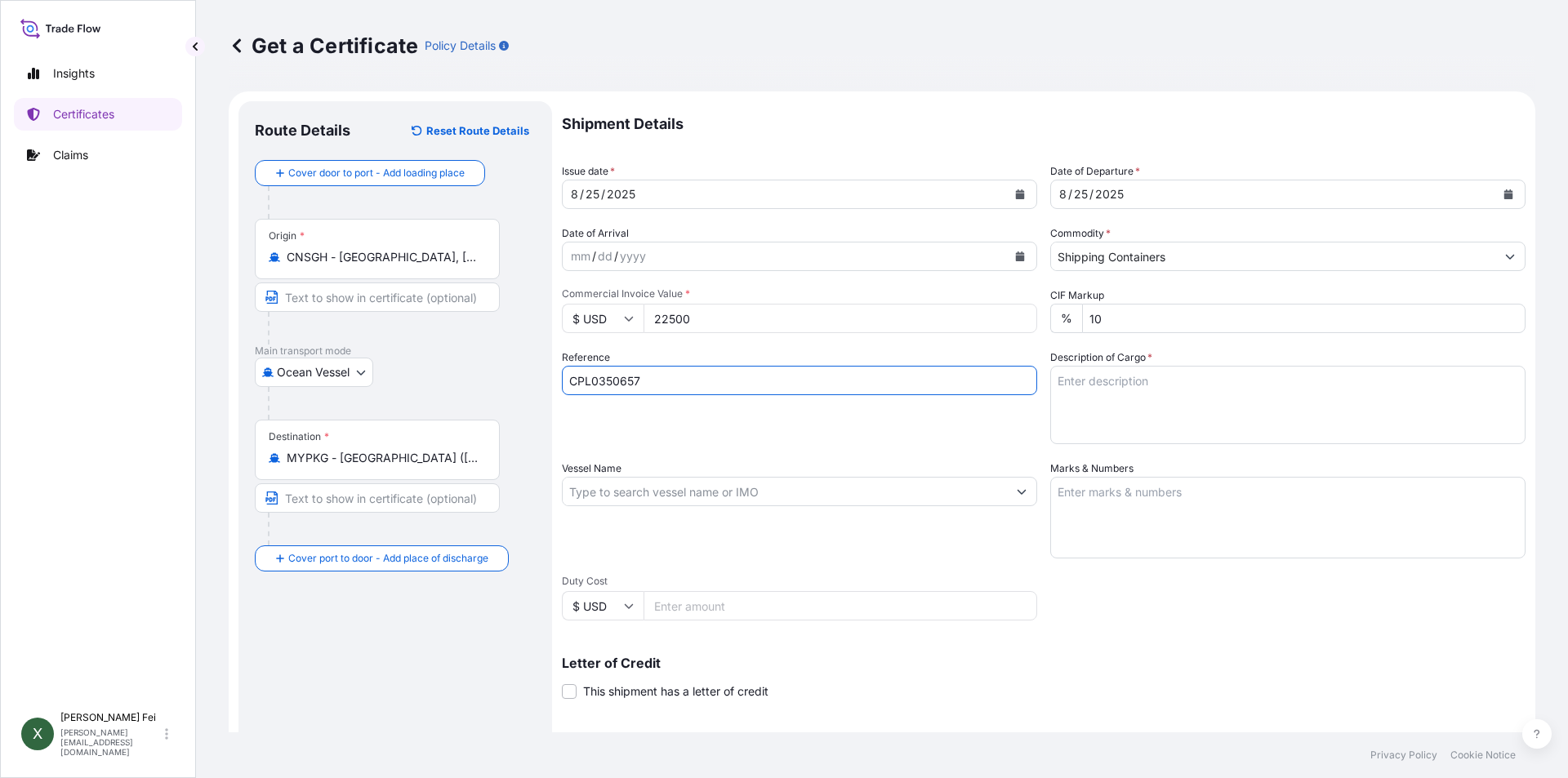
click at [1101, 394] on textarea "Description of Cargo *" at bounding box center [1287, 404] width 475 height 79
paste textarea "18 PALLETS"
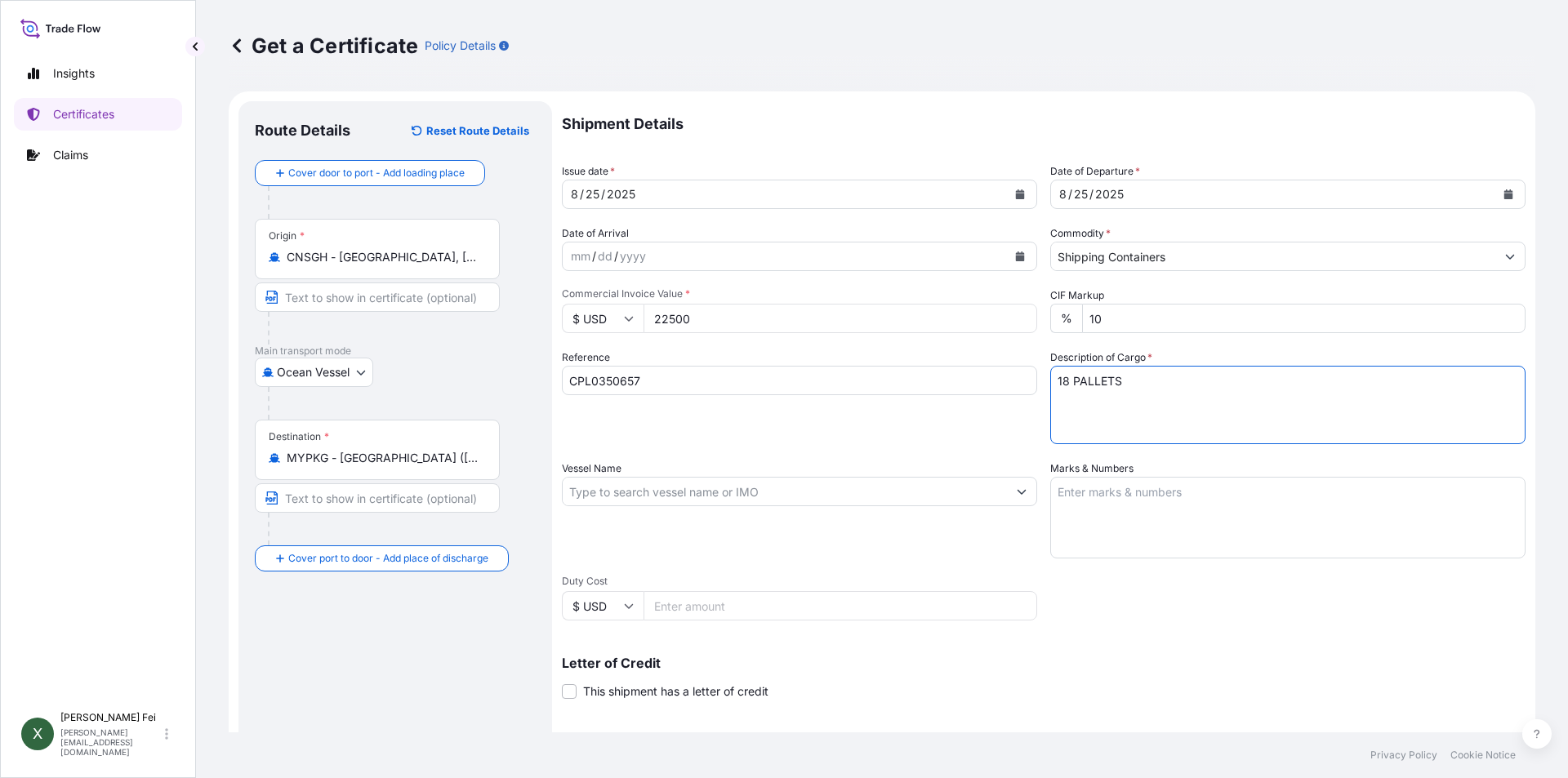
click at [1140, 387] on textarea "18 PALLETS" at bounding box center [1287, 404] width 475 height 79
paste textarea "PM-007-7 ( NOVERITE(TM)"
click at [1247, 392] on textarea "18 PALLETS PM-007-7 ( NOVERITE(TM)" at bounding box center [1287, 404] width 475 height 79
paste textarea "LD920N POLYMER, 1000L IBC )"
paste textarea "HS CODE:3911.90"
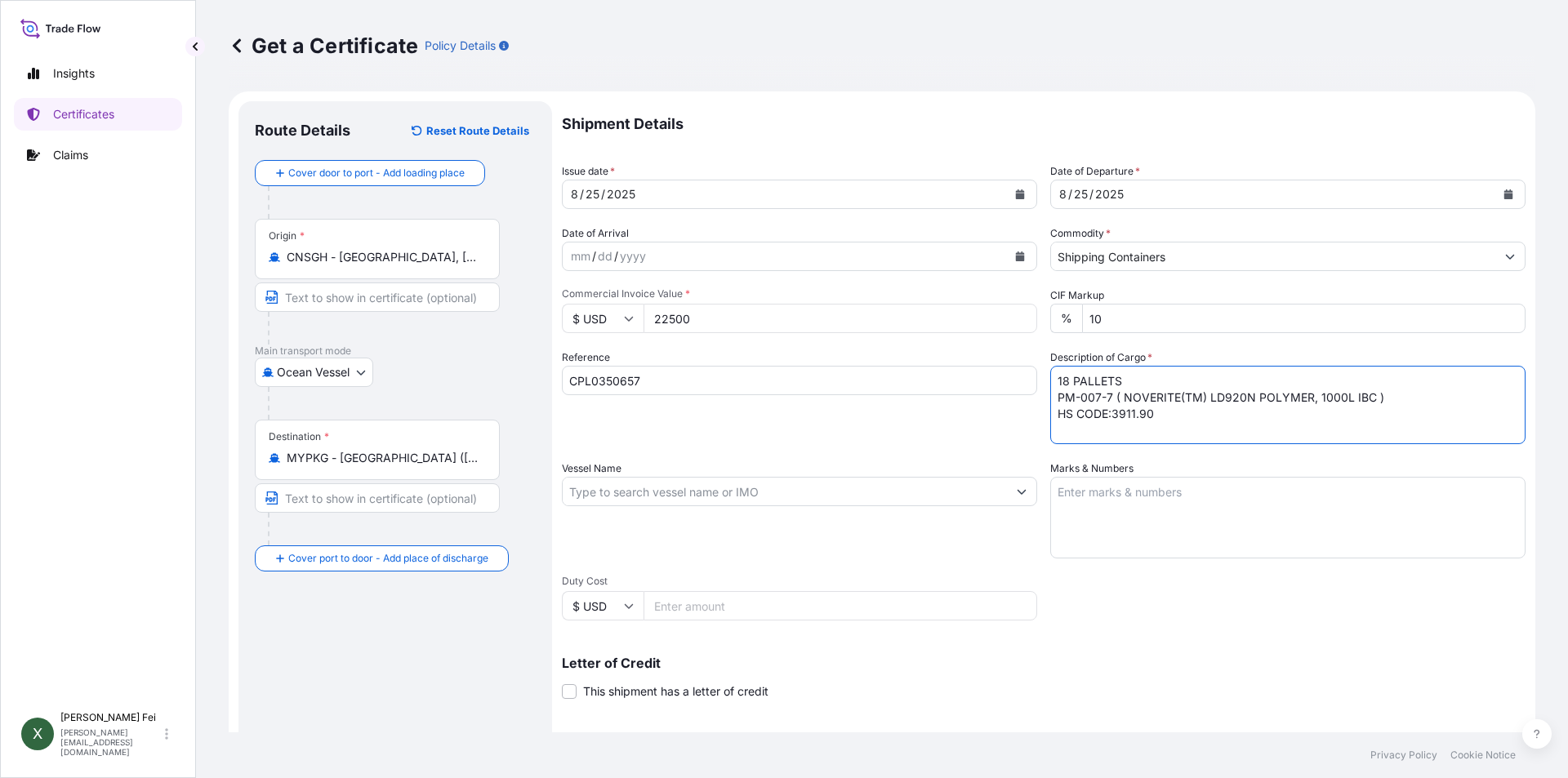
type textarea "18 PALLETS PM-007-7 ( NOVERITE(TM) LD920N POLYMER, 1000L IBC ) HS CODE:3911.90"
click at [662, 487] on input "Vessel Name" at bounding box center [785, 491] width 444 height 30
paste input "TS NANSHA"
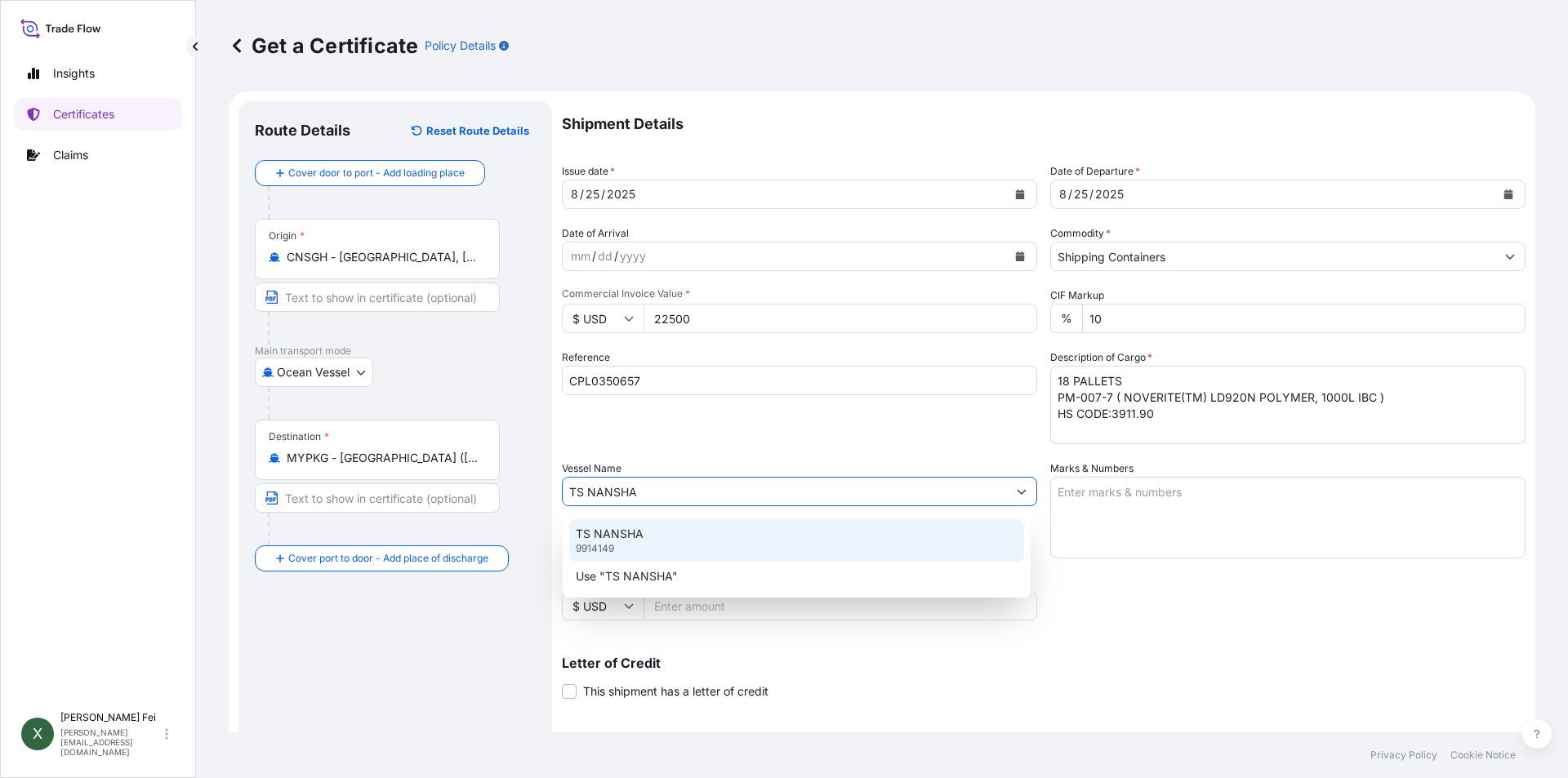
click at [682, 527] on div "TS NANSHA 9914149" at bounding box center [796, 540] width 454 height 43
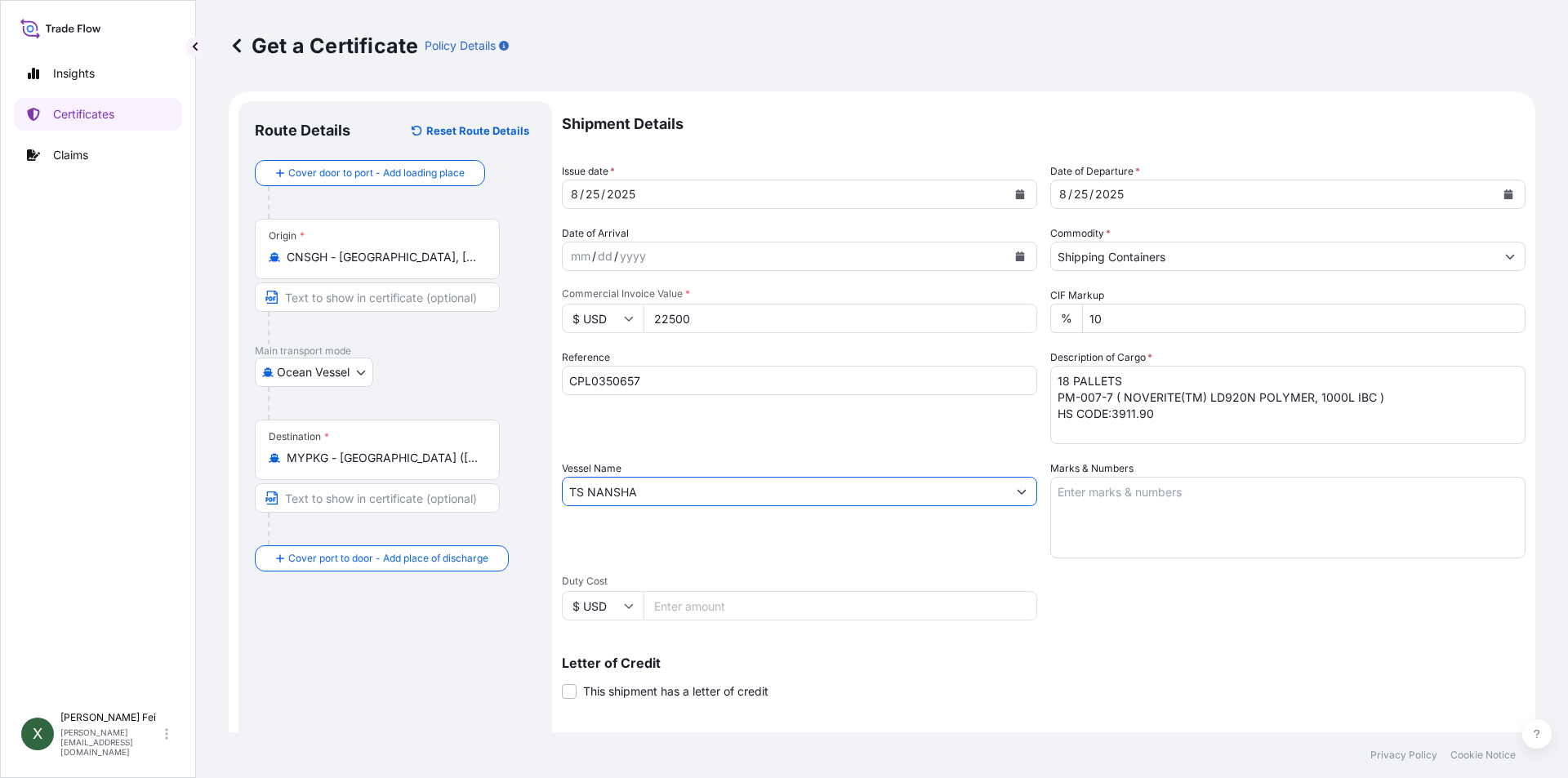
type input "TS NANSHA"
click at [1134, 514] on textarea "Marks & Numbers" at bounding box center [1287, 517] width 475 height 81
paste textarea "UNITED"
paste textarea "DETERGENT"
paste textarea "INDUSTRIES"
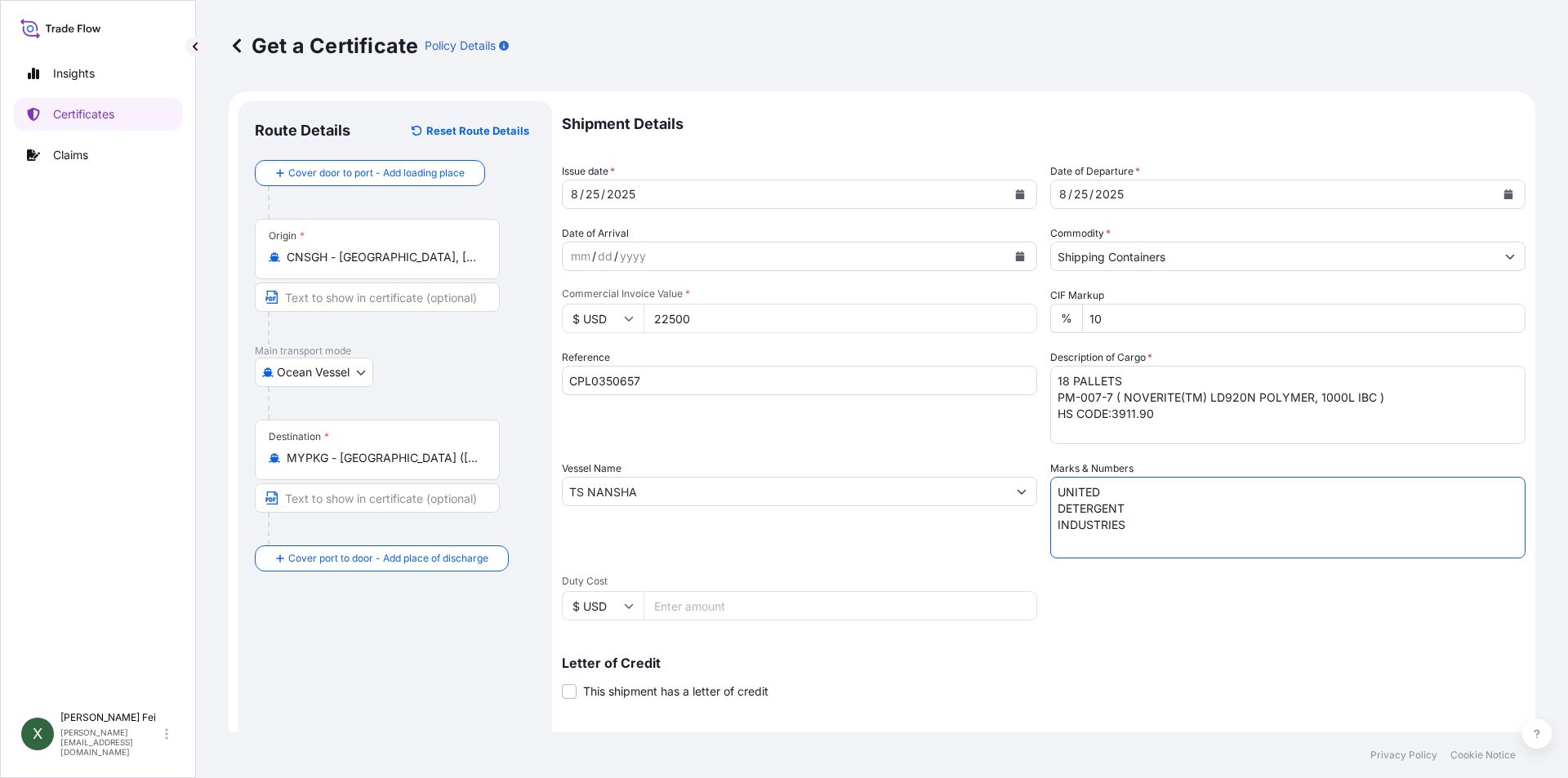
paste textarea "SDN BHD"
paste textarea "PORT KELANG"
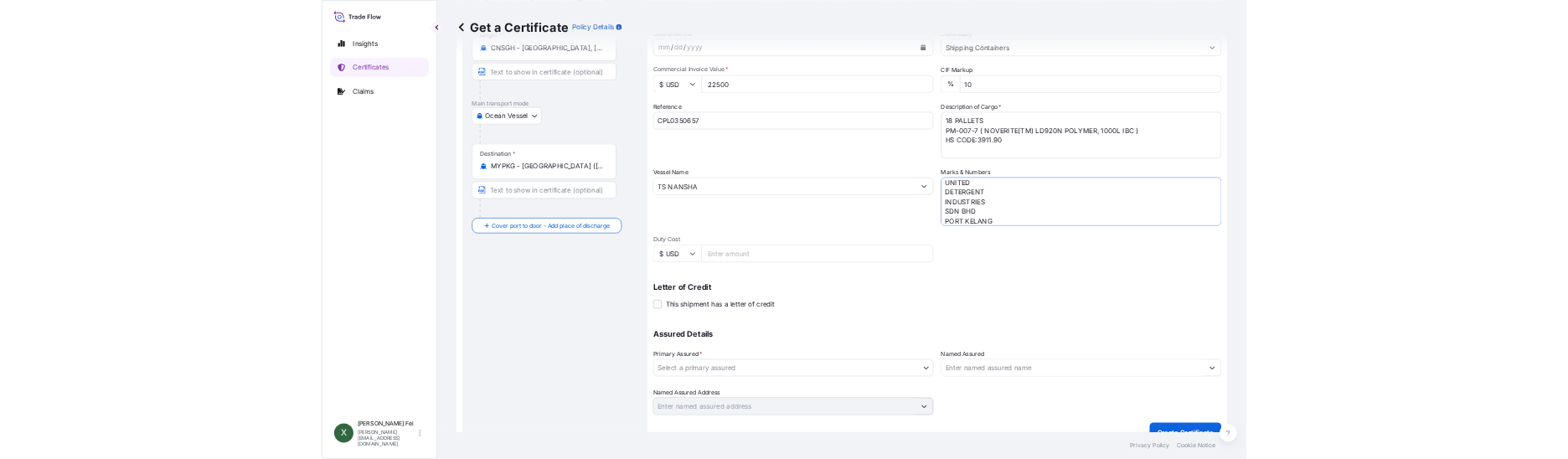
scroll to position [208, 0]
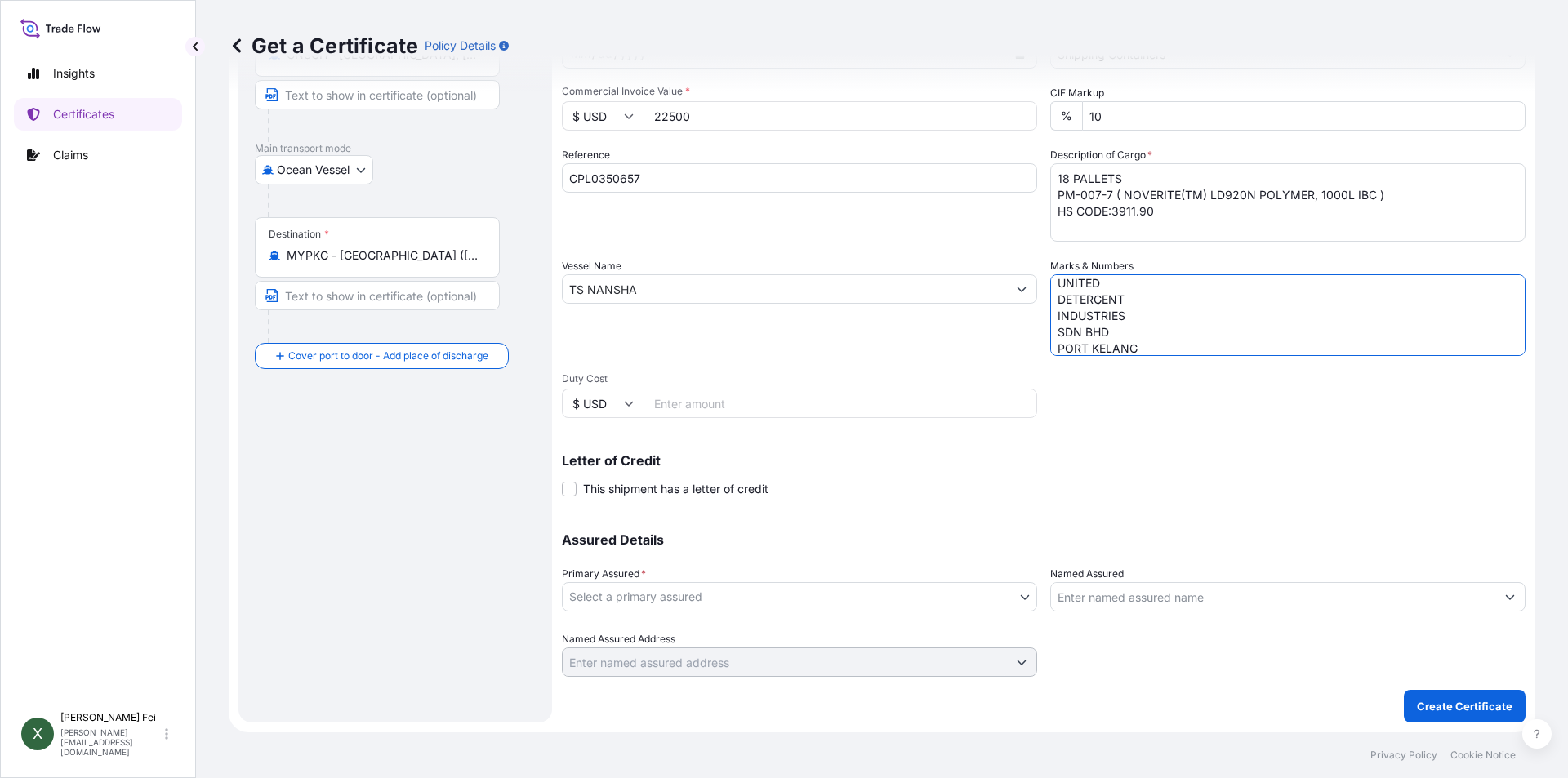
type textarea "UNITED DETERGENT INDUSTRIES SDN BHD PORT KELANG"
click at [785, 586] on body "Insights Certificates Claims X [PERSON_NAME] [PERSON_NAME][EMAIL_ADDRESS][DOMAI…" at bounding box center [784, 389] width 1568 height 778
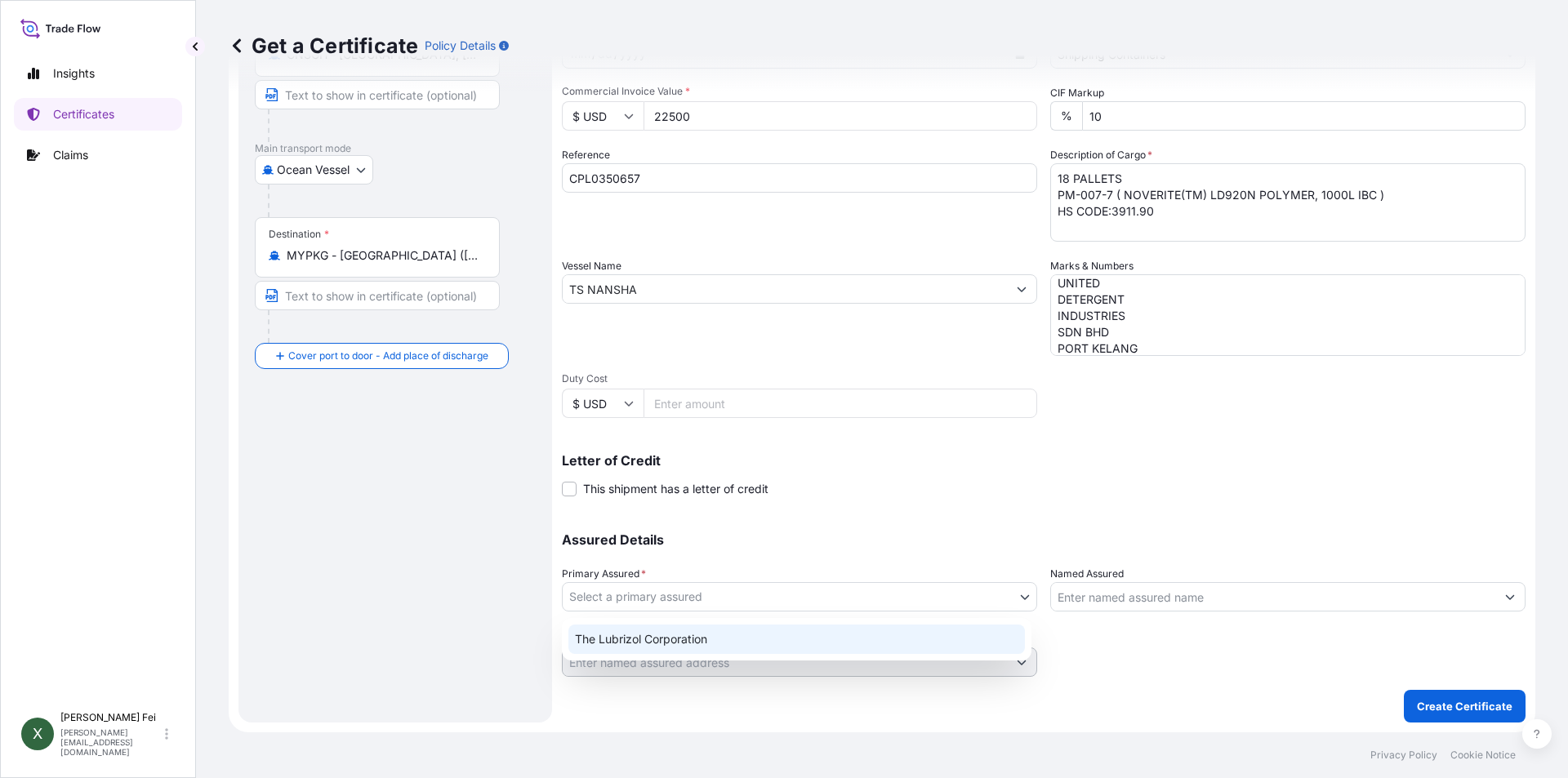
click at [678, 636] on div "The Lubrizol Corporation" at bounding box center [796, 639] width 456 height 30
select select "31566"
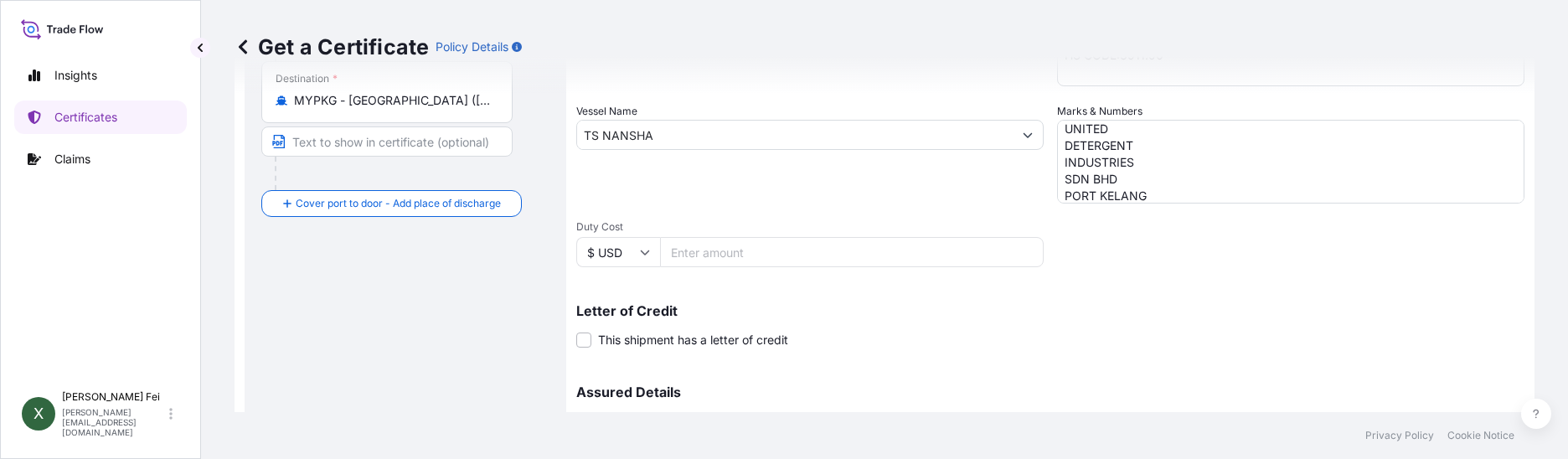
scroll to position [547, 0]
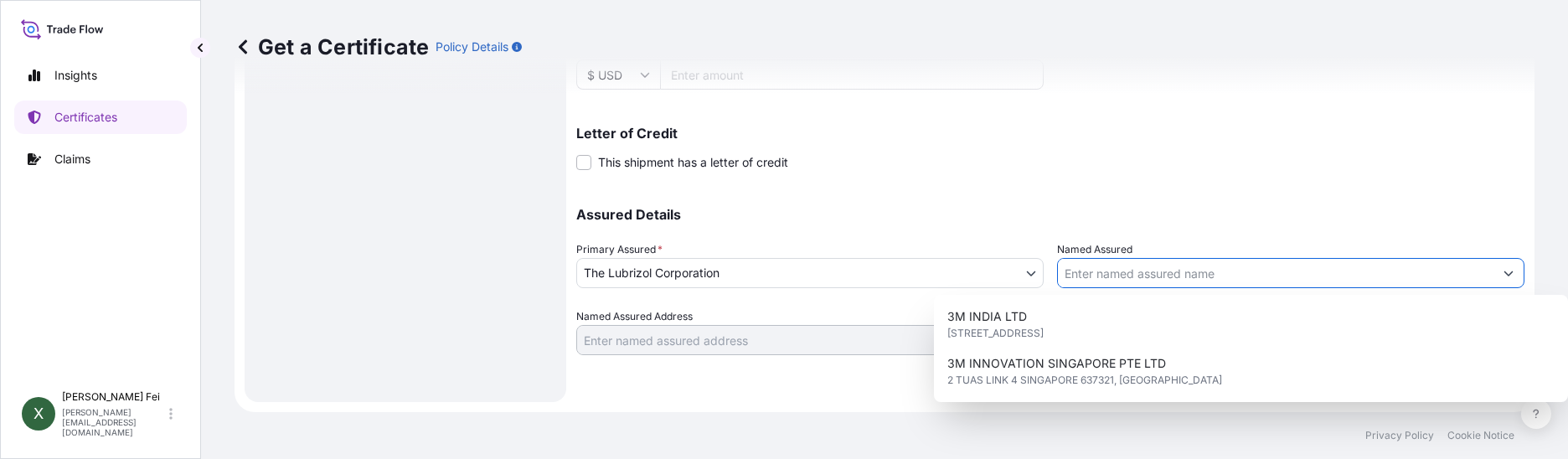
click at [1150, 274] on input "Named Assured" at bounding box center [1275, 274] width 436 height 30
paste input "UNITED DETERGENT INDUSTRIES SDN BHD"
type input "UNITED DETERGENT INDUSTRIES SDN BHD"
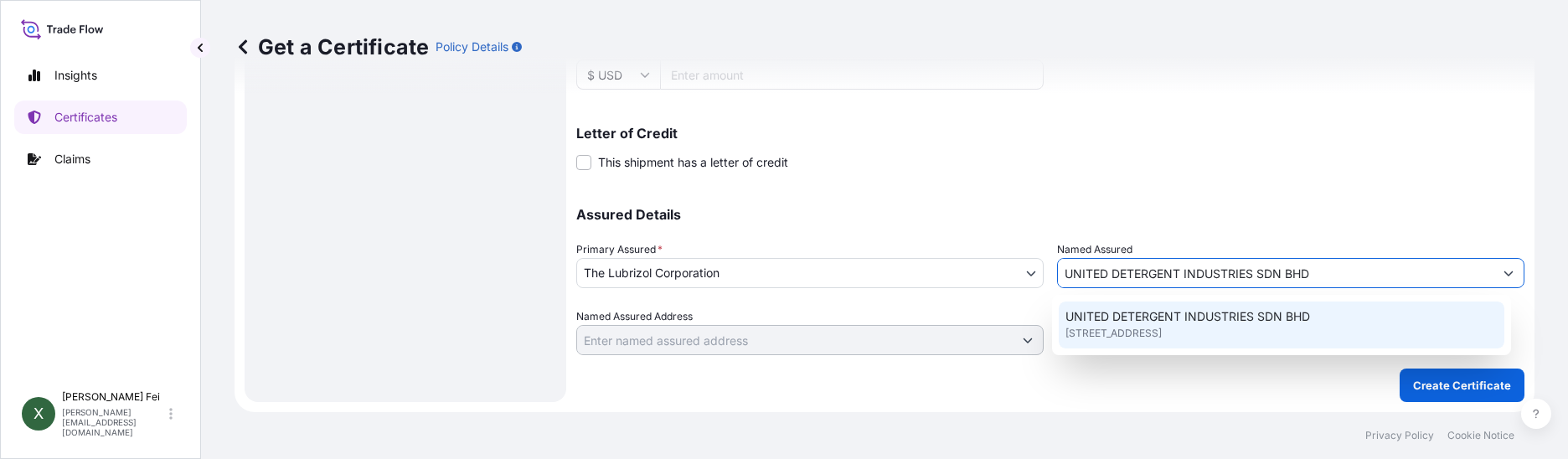
click at [1162, 321] on span "UNITED DETERGENT INDUSTRIES SDN BHD" at bounding box center [1188, 317] width 245 height 17
type input "[STREET_ADDRESS]"
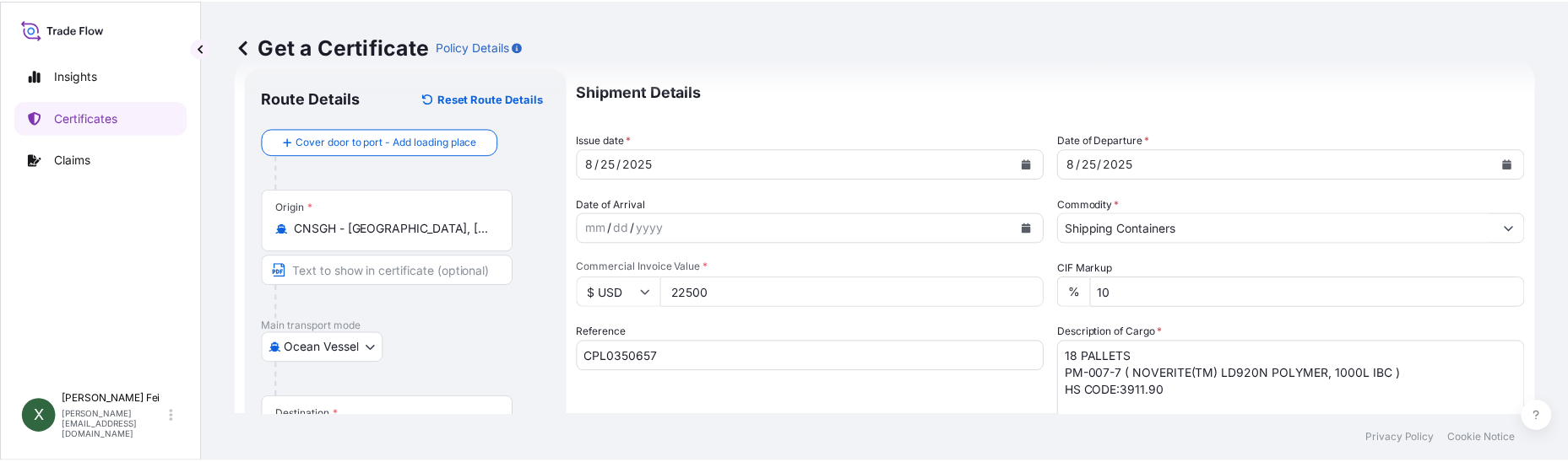
scroll to position [0, 0]
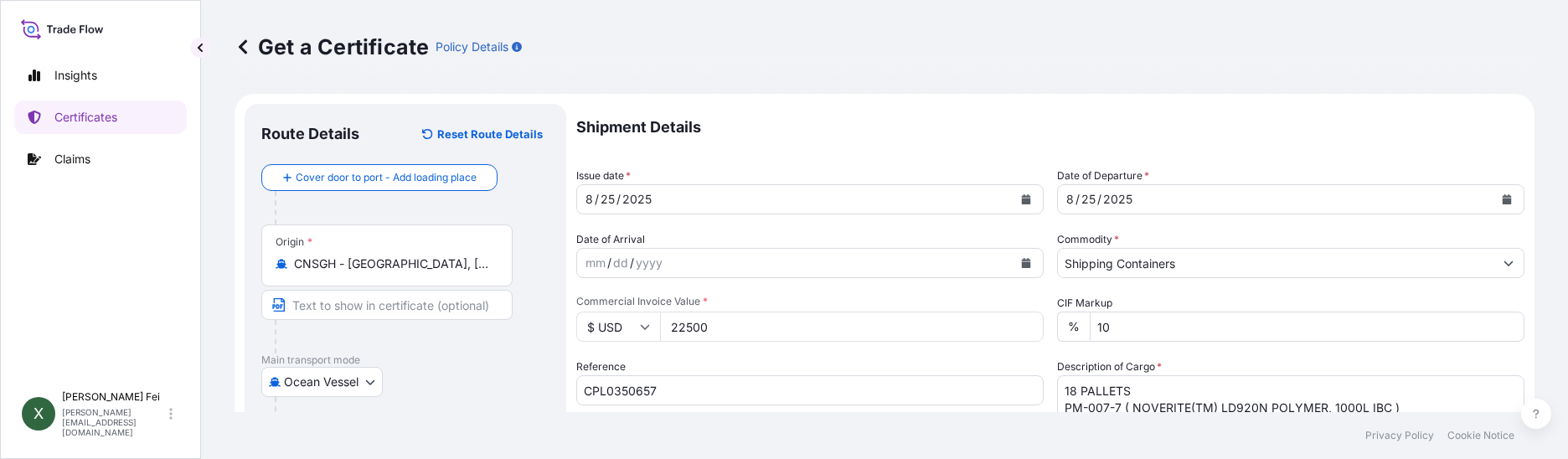
type input "UNITED DETERGENT INDUSTRIES SDN BHD"
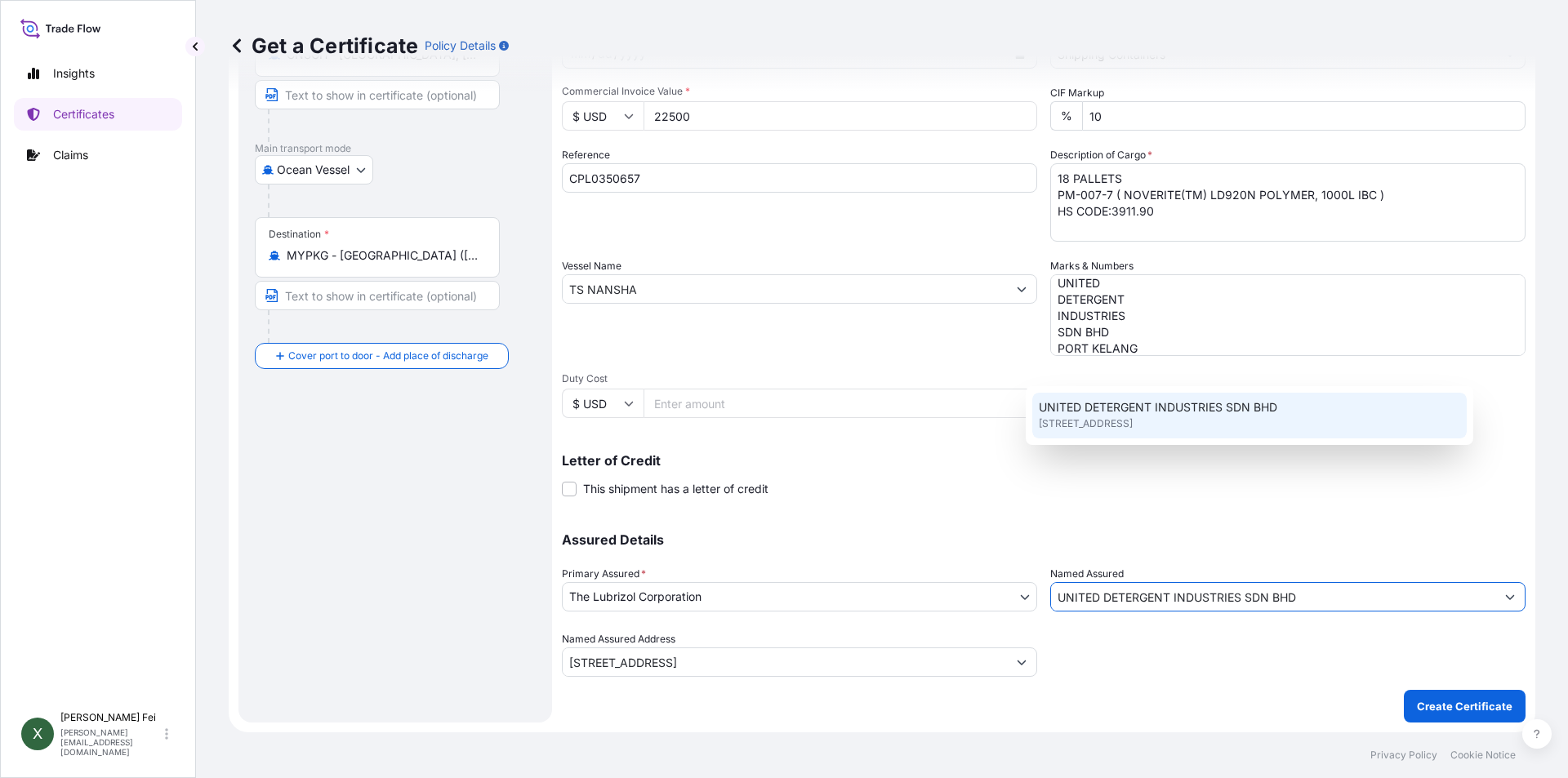
scroll to position [203, 0]
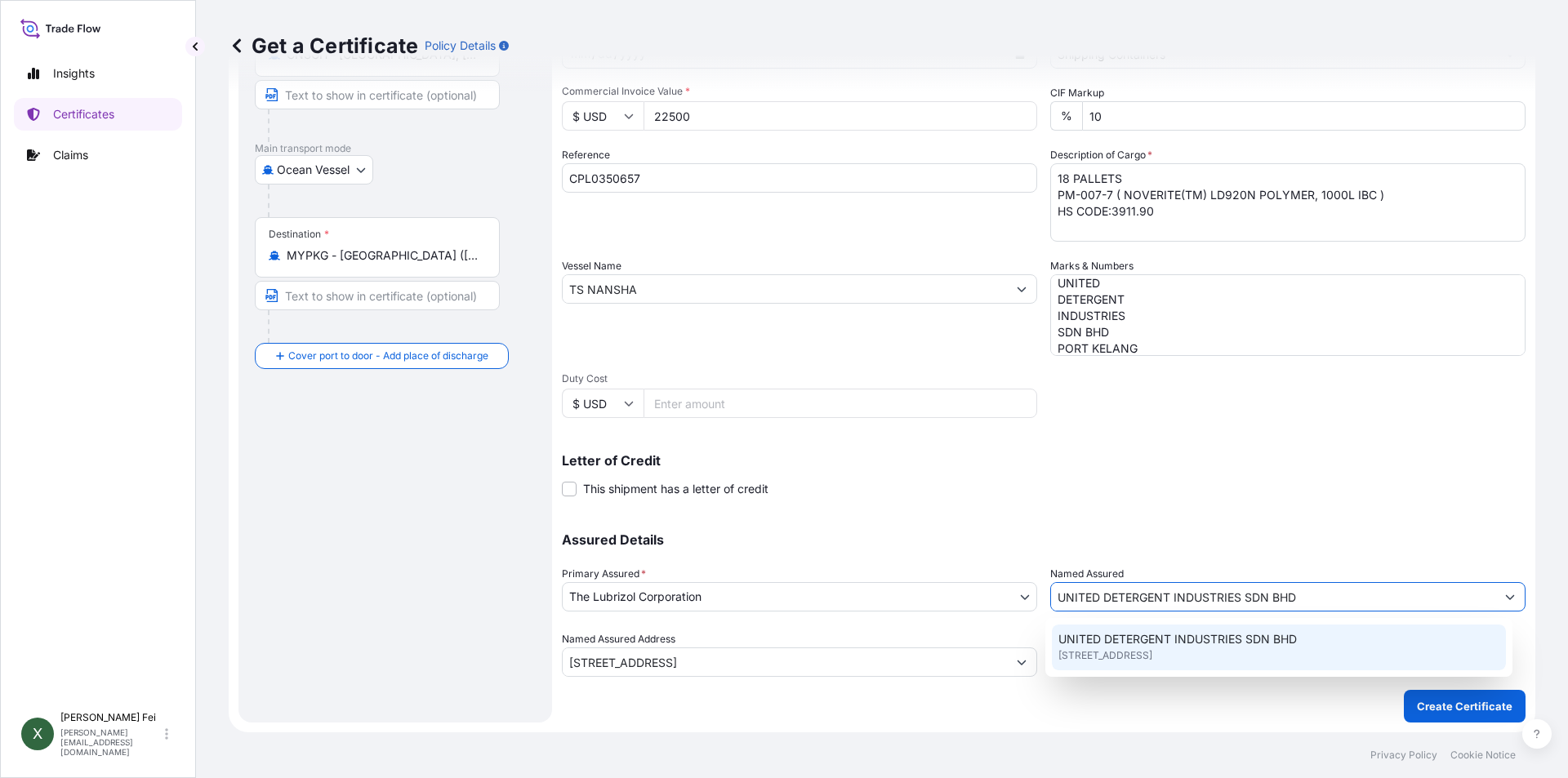
click at [1238, 722] on div "Shipment Details Issue date * [DATE] Date of Departure * [DATE] Date of Arrival…" at bounding box center [1043, 311] width 964 height 823
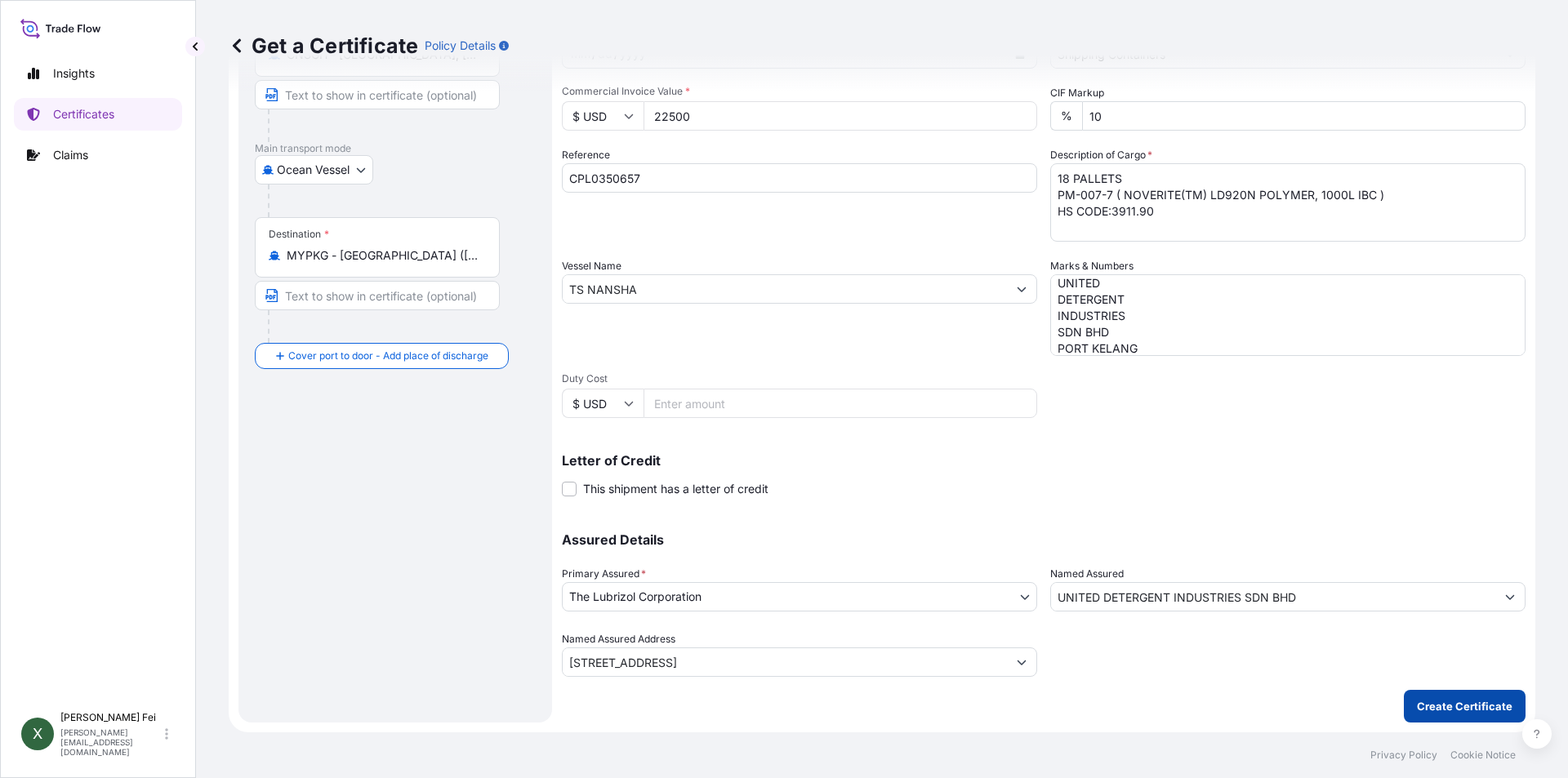
click at [1478, 710] on p "Create Certificate" at bounding box center [1463, 706] width 95 height 17
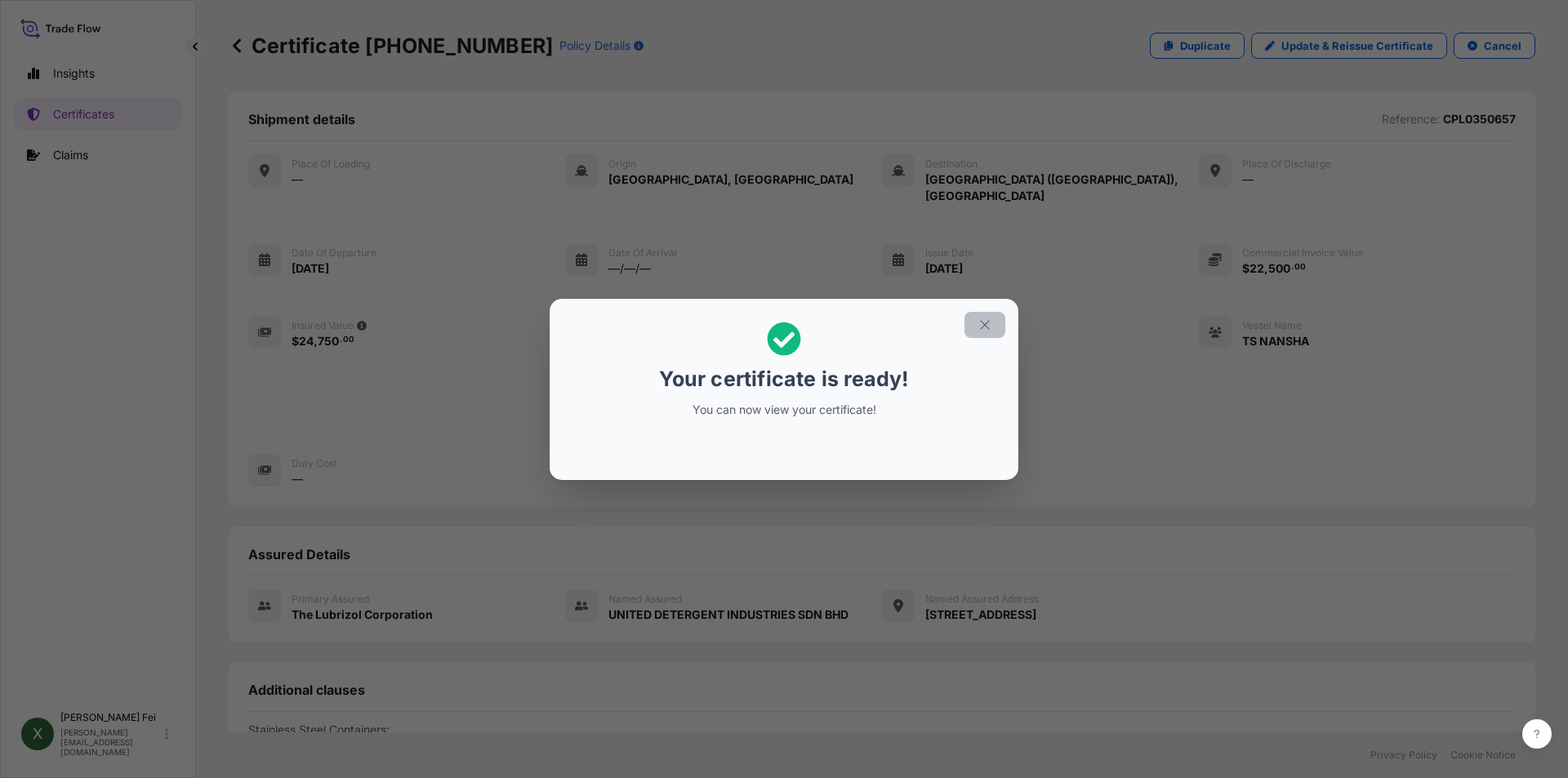
click at [981, 327] on icon "button" at bounding box center [984, 325] width 9 height 9
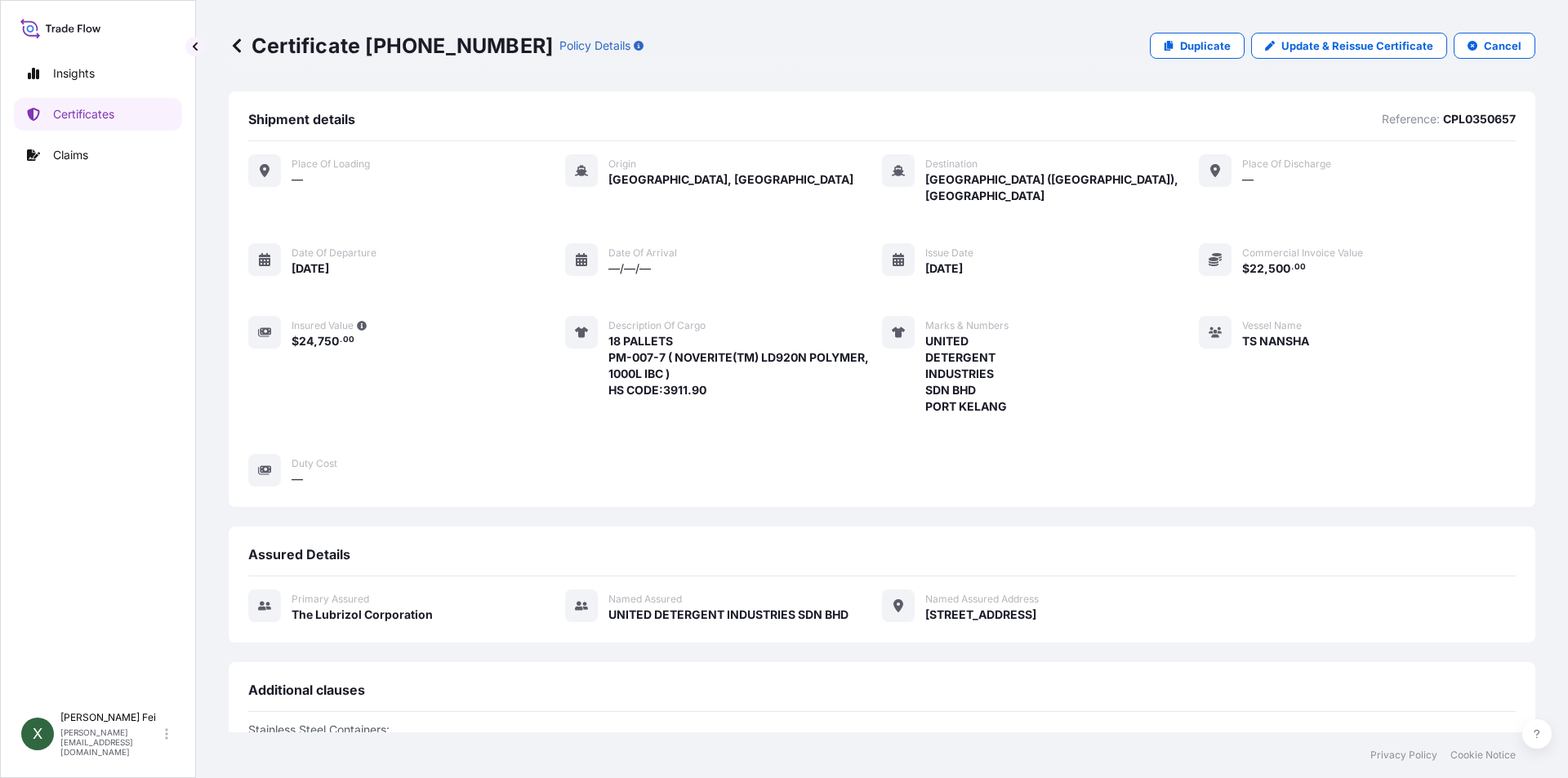
drag, startPoint x: 716, startPoint y: 26, endPoint x: 370, endPoint y: 46, distance: 346.6
click at [370, 46] on p "Certificate [PHONE_NUMBER]" at bounding box center [391, 45] width 324 height 26
drag, startPoint x: 367, startPoint y: 43, endPoint x: 493, endPoint y: 48, distance: 126.1
click at [493, 48] on p "Certificate [PHONE_NUMBER]" at bounding box center [391, 45] width 324 height 26
copy p "[PHONE_NUMBER]"
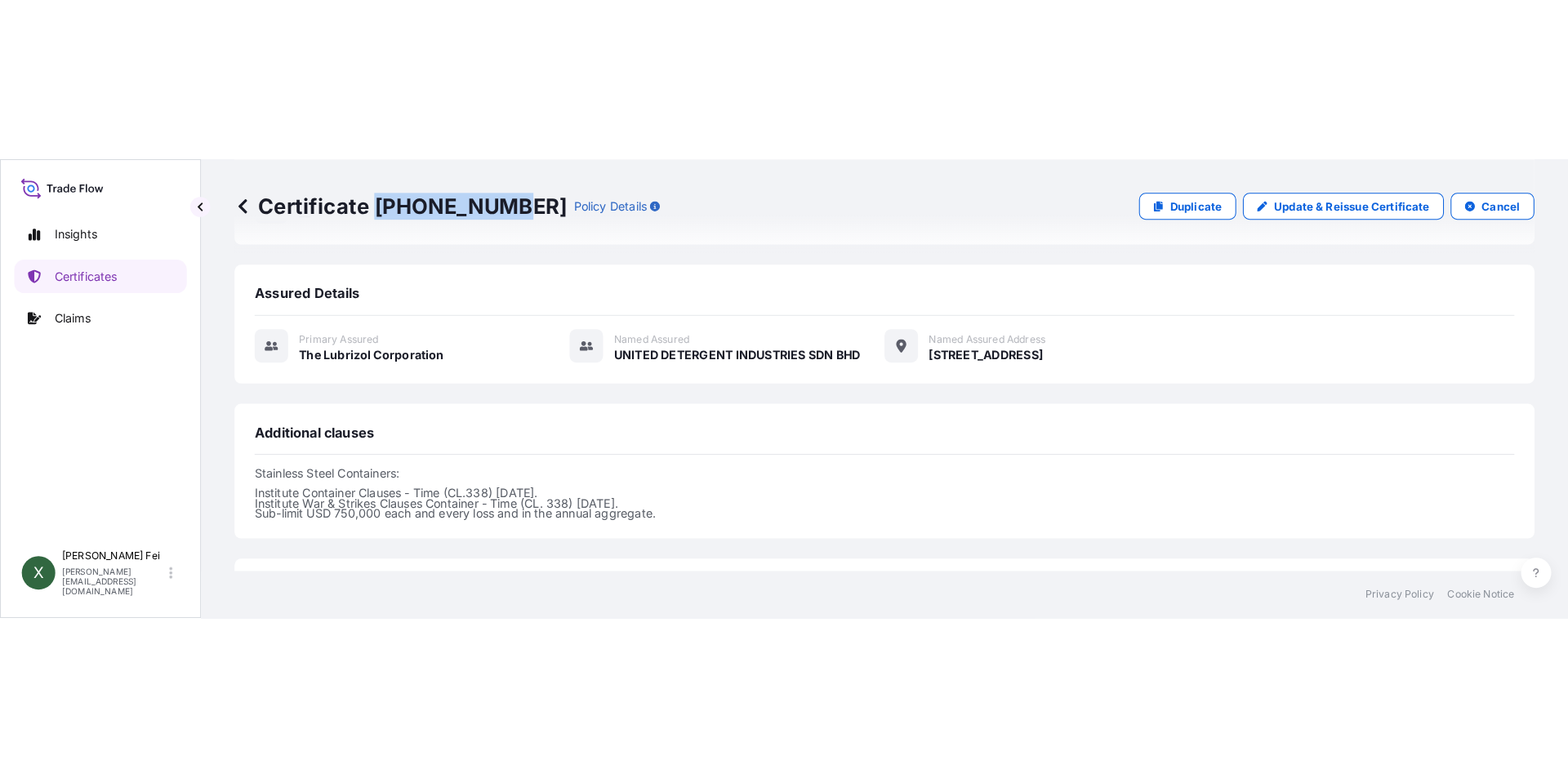
scroll to position [319, 0]
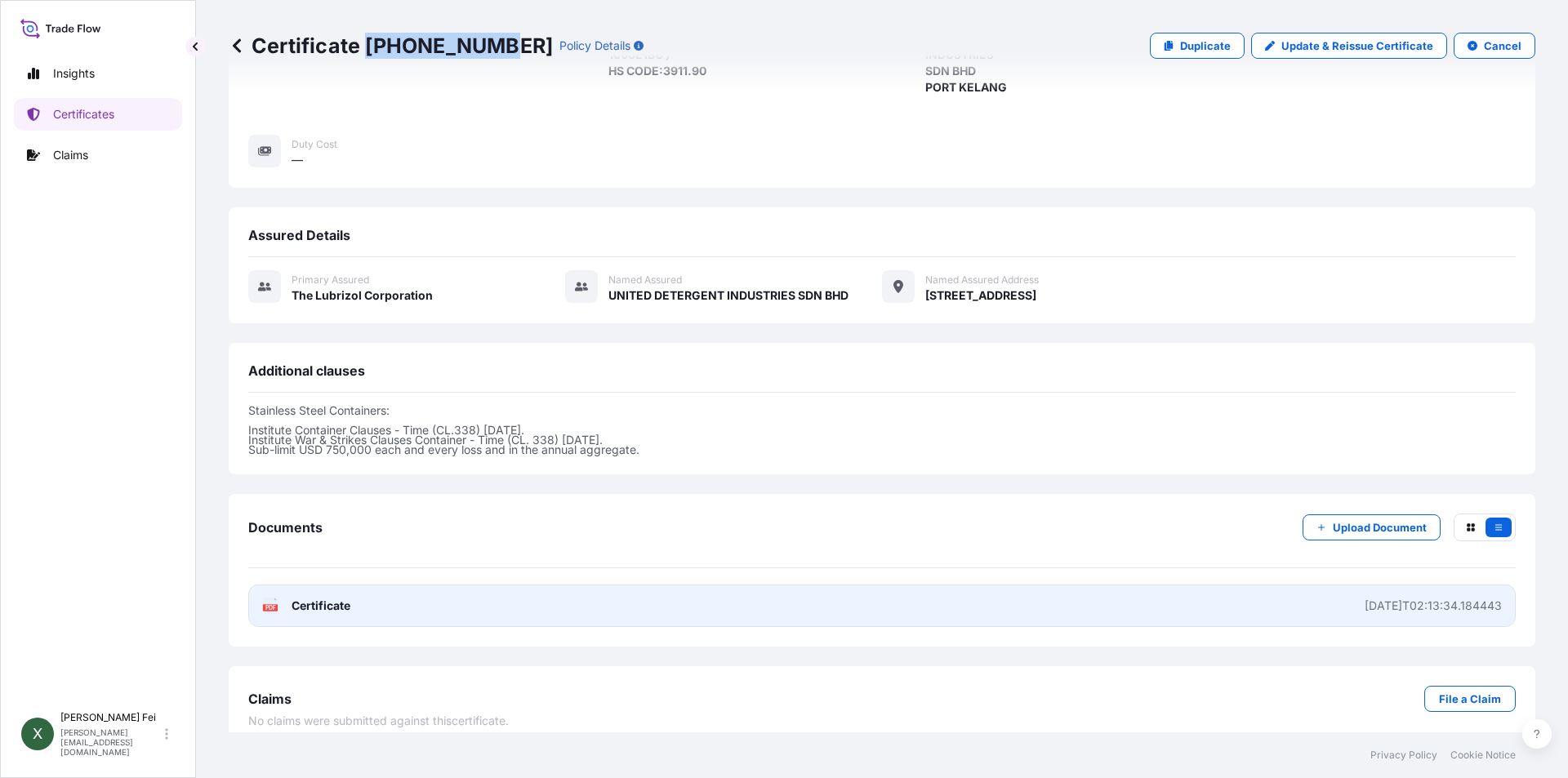
click at [418, 591] on link "PDF Certificate [DATE]T02:13:34.184443" at bounding box center [881, 606] width 1267 height 43
